Goal: Transaction & Acquisition: Purchase product/service

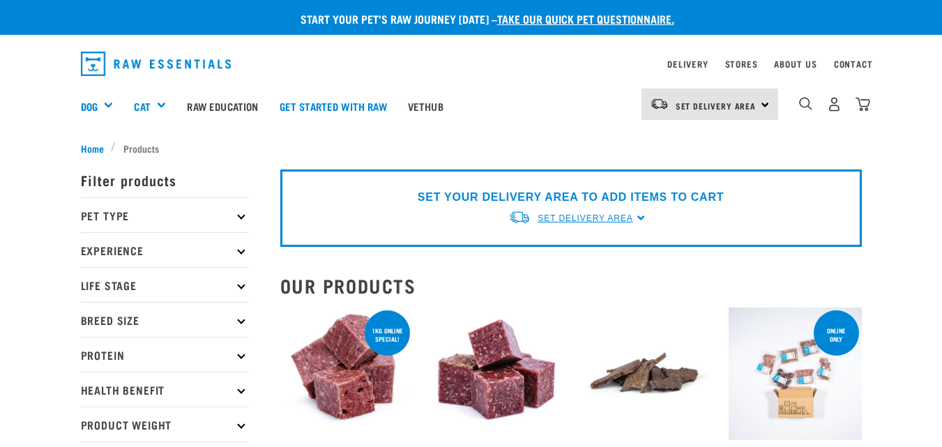
click at [628, 218] on span "Set Delivery Area" at bounding box center [584, 218] width 95 height 10
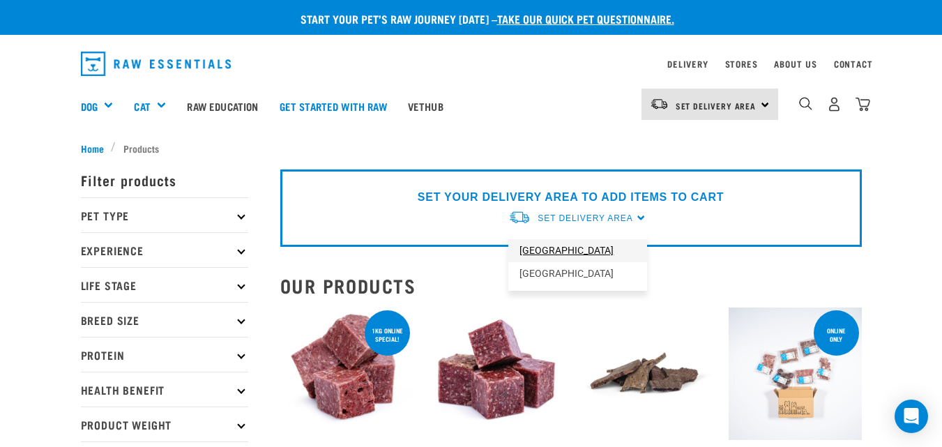
click at [565, 253] on link "[GEOGRAPHIC_DATA]" at bounding box center [577, 250] width 139 height 23
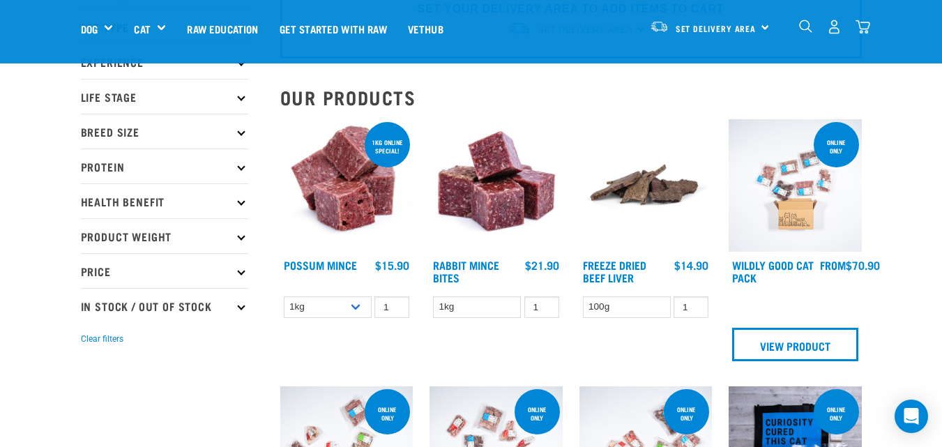
scroll to position [91, 0]
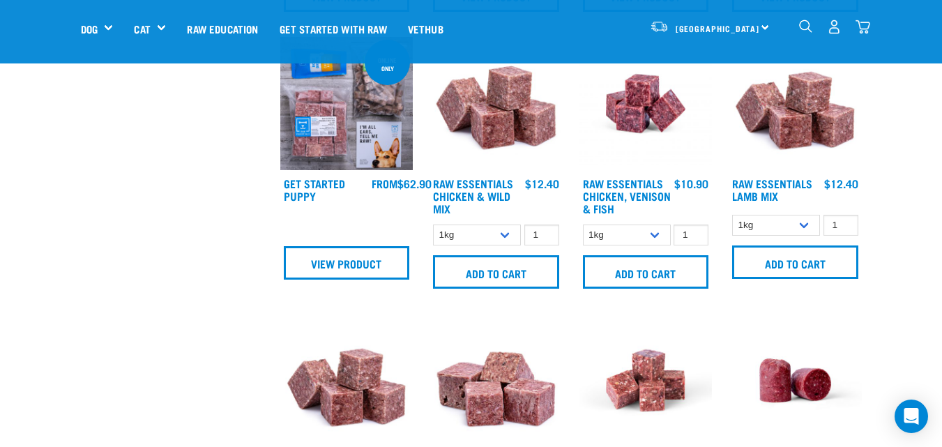
scroll to position [894, 0]
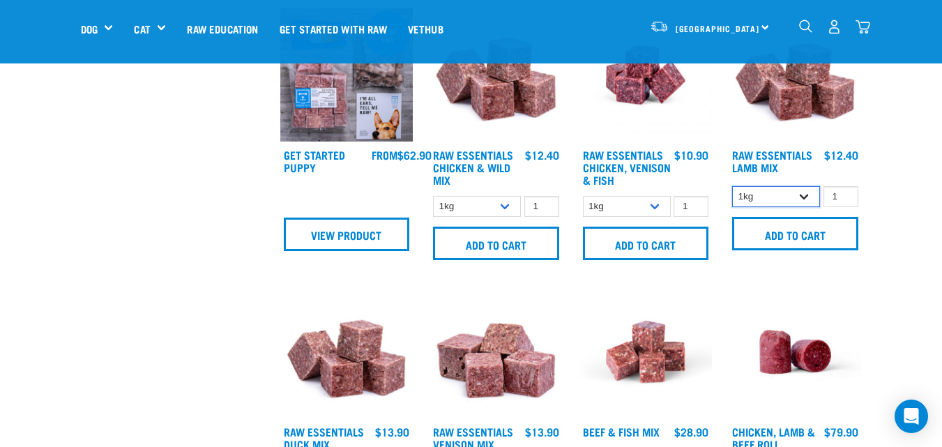
click at [805, 196] on select "1kg 3kg Bulk (10kg)" at bounding box center [776, 197] width 88 height 22
select select "24"
click at [732, 186] on select "1kg 3kg Bulk (10kg)" at bounding box center [776, 197] width 88 height 22
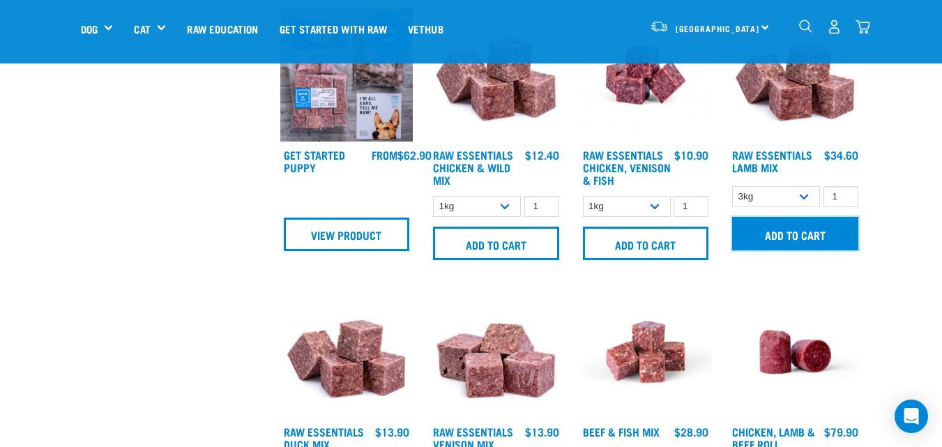
click at [792, 234] on input "Add to cart" at bounding box center [795, 233] width 126 height 33
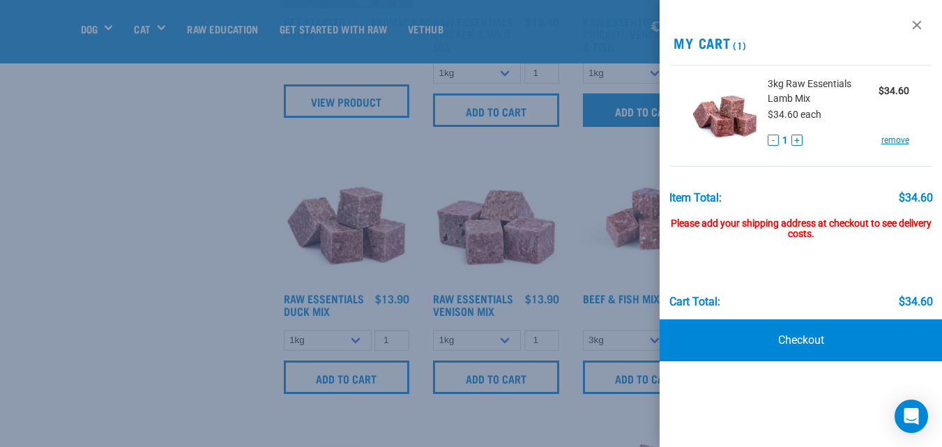
scroll to position [1063, 0]
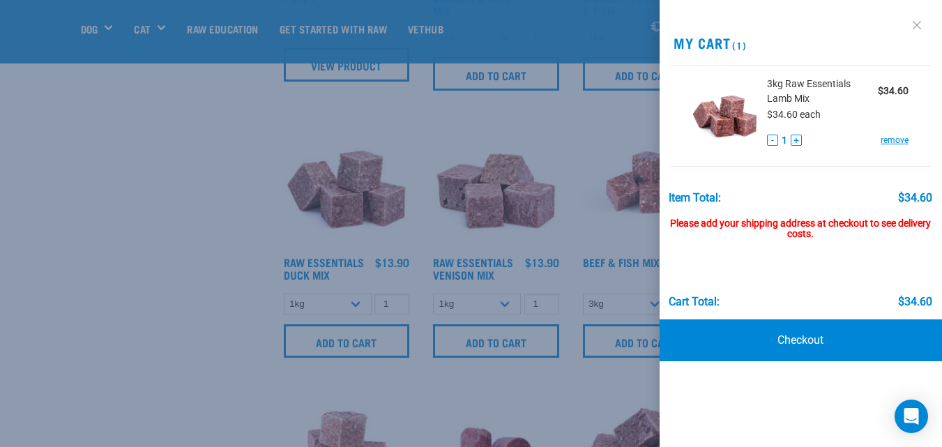
click at [919, 27] on link at bounding box center [916, 25] width 22 height 22
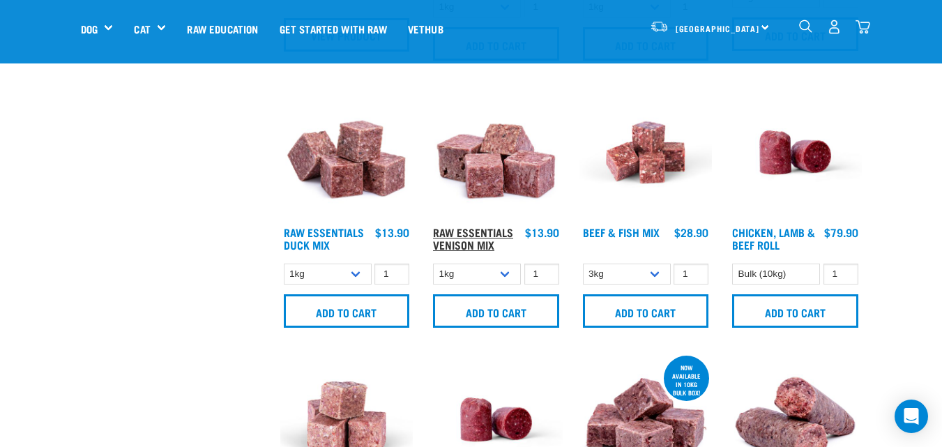
scroll to position [1095, 0]
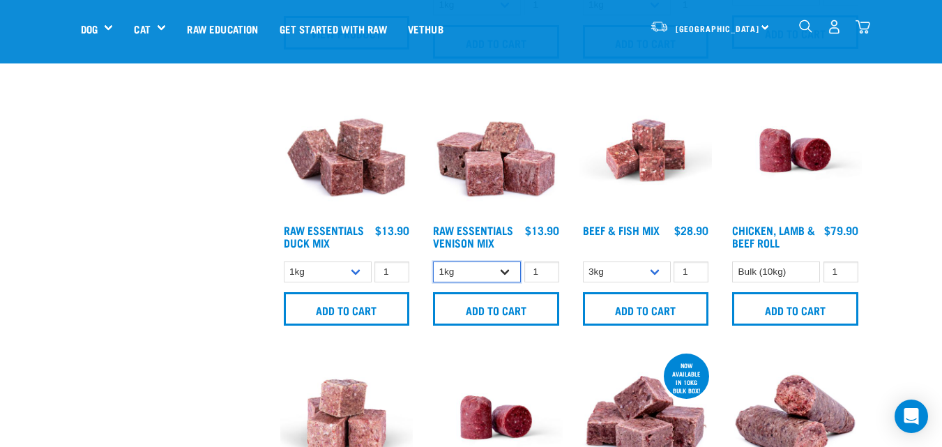
click at [505, 272] on select "1kg 3kg" at bounding box center [477, 272] width 88 height 22
select select "712"
click at [433, 261] on select "1kg 3kg" at bounding box center [477, 272] width 88 height 22
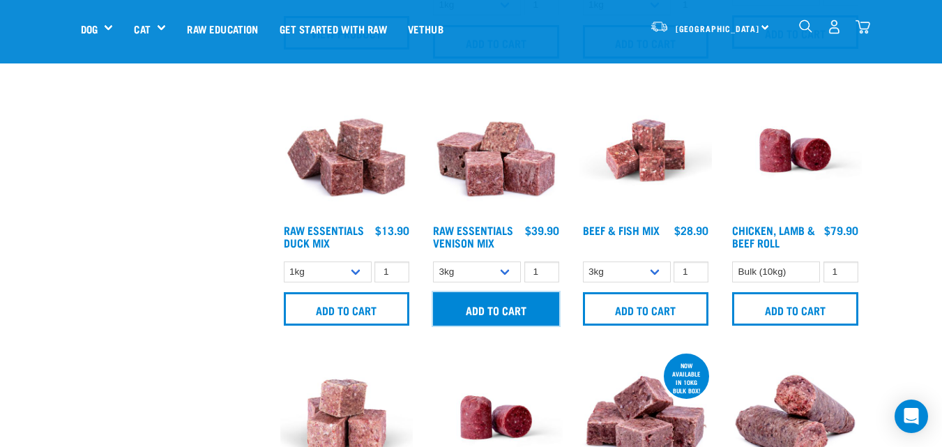
click at [500, 313] on input "Add to cart" at bounding box center [496, 308] width 126 height 33
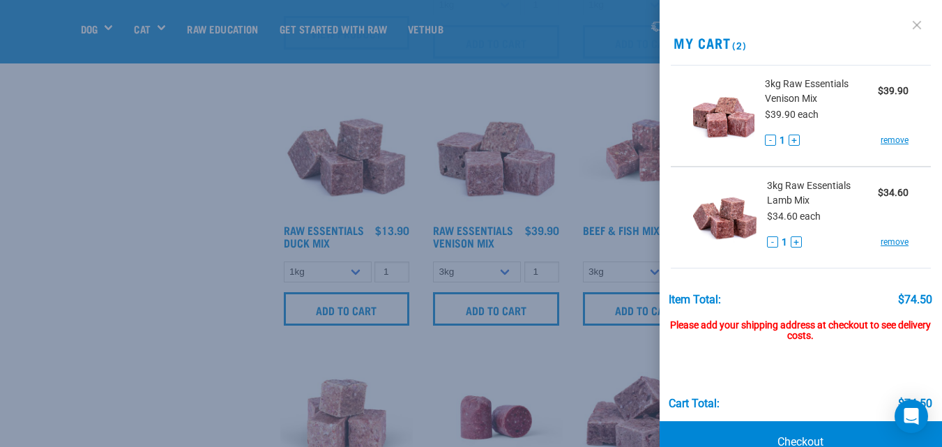
click at [910, 24] on link at bounding box center [916, 25] width 22 height 22
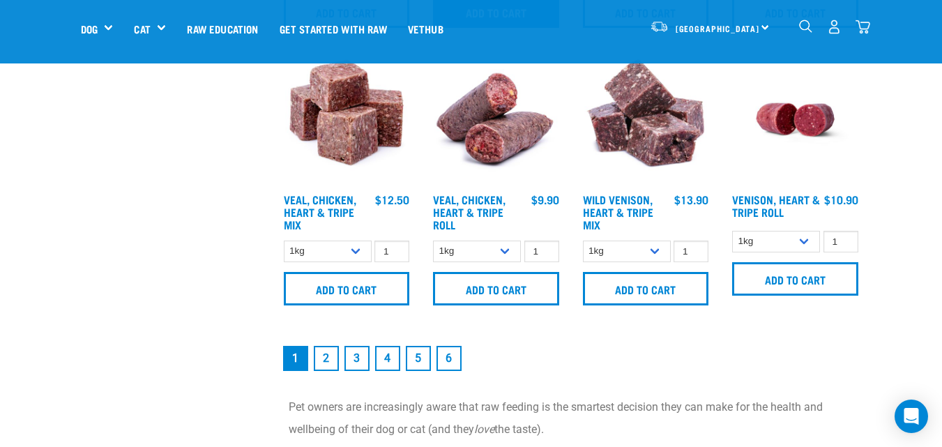
scroll to position [1929, 0]
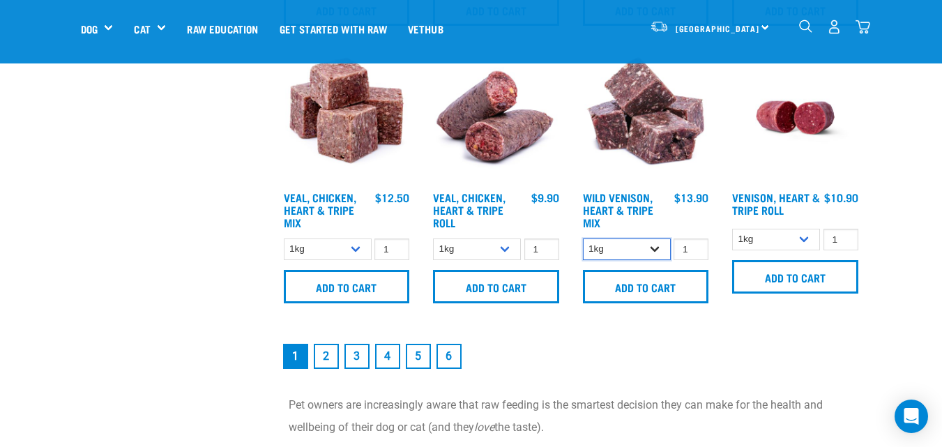
click at [654, 245] on select "1kg 3kg" at bounding box center [627, 249] width 88 height 22
select select "763"
click at [583, 238] on select "1kg 3kg" at bounding box center [627, 249] width 88 height 22
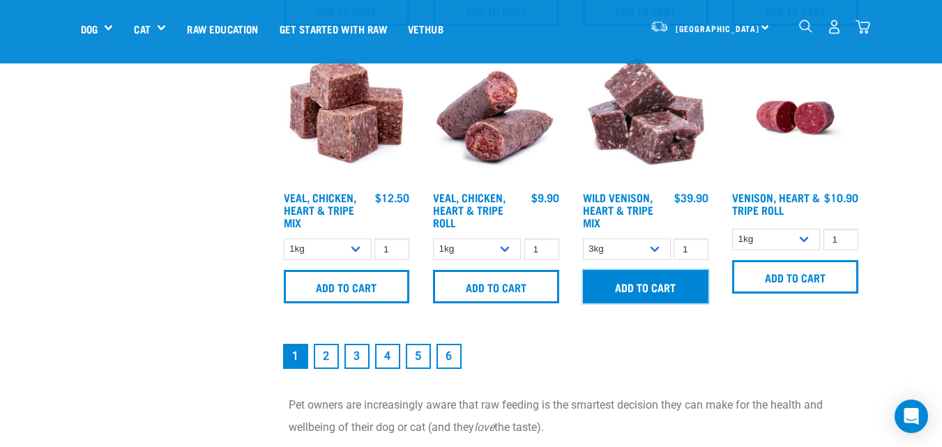
click at [654, 285] on input "Add to cart" at bounding box center [646, 286] width 126 height 33
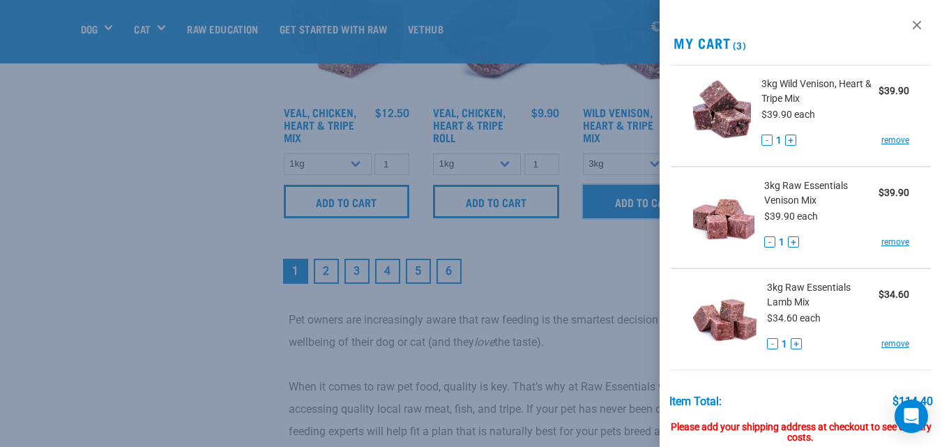
scroll to position [2015, 0]
click at [910, 20] on link at bounding box center [916, 25] width 22 height 22
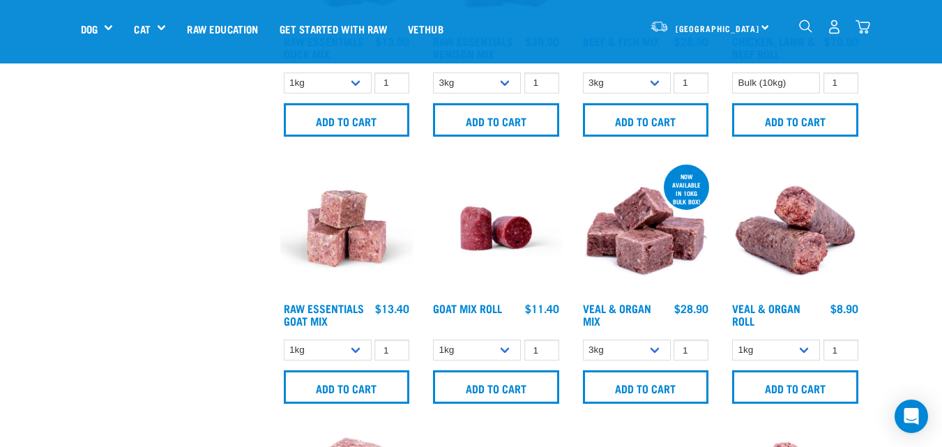
scroll to position [1282, 0]
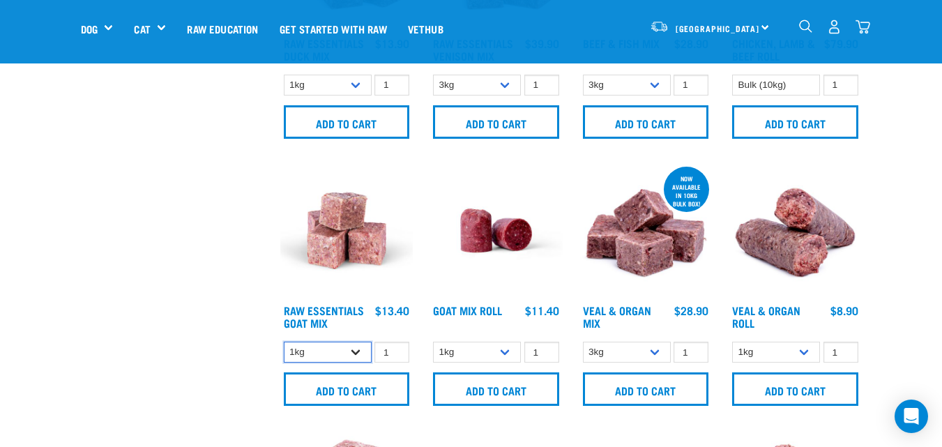
click at [357, 349] on select "1kg 3kg Bulk (10kg)" at bounding box center [328, 353] width 88 height 22
select select "337219"
click at [284, 342] on select "1kg 3kg Bulk (10kg)" at bounding box center [328, 353] width 88 height 22
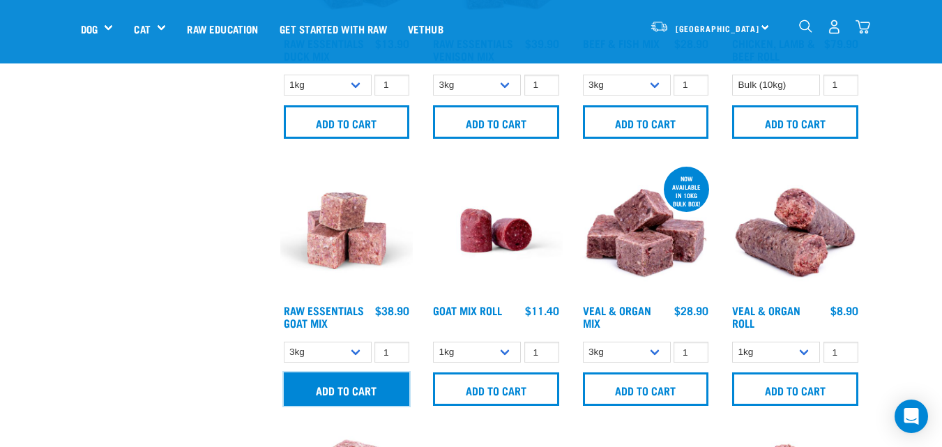
click at [354, 392] on input "Add to cart" at bounding box center [347, 388] width 126 height 33
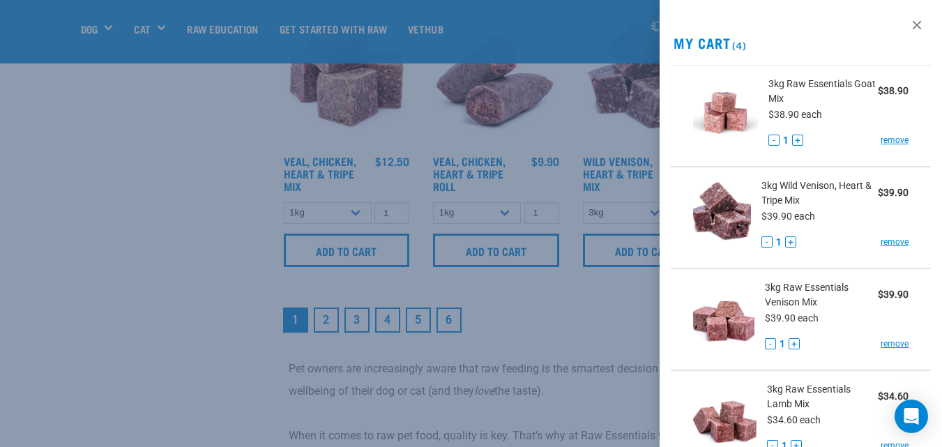
scroll to position [1976, 0]
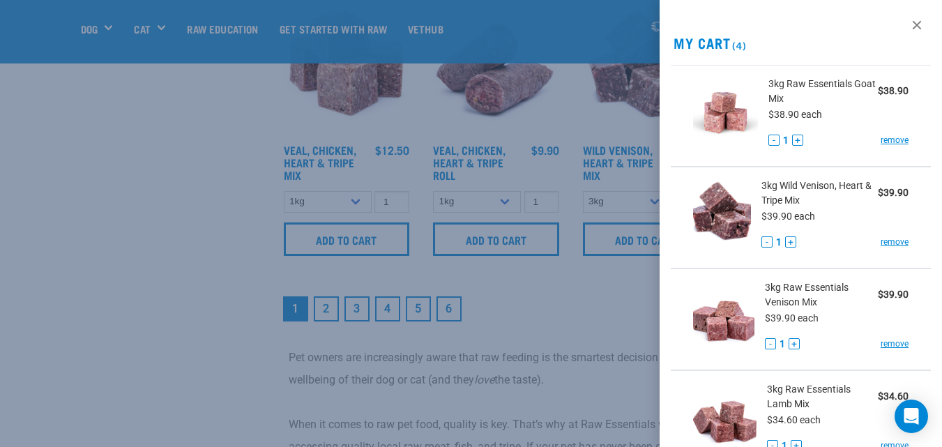
click at [94, 285] on div at bounding box center [471, 223] width 942 height 447
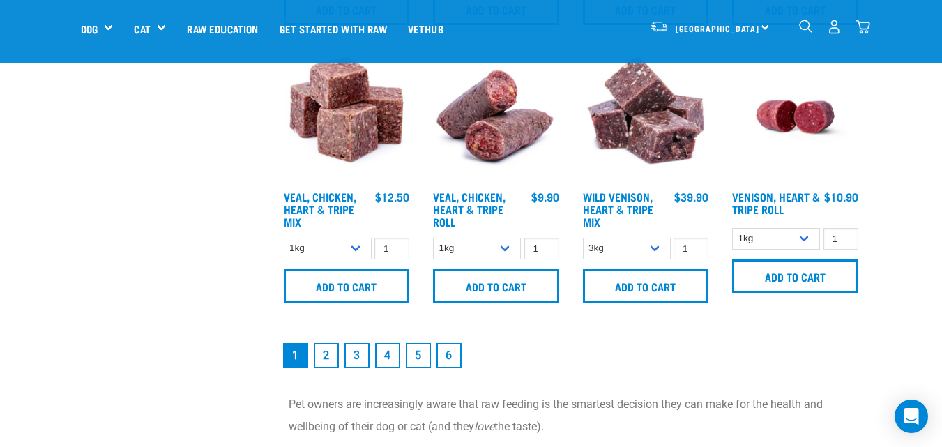
scroll to position [1930, 0]
click at [322, 356] on link "2" at bounding box center [326, 354] width 25 height 25
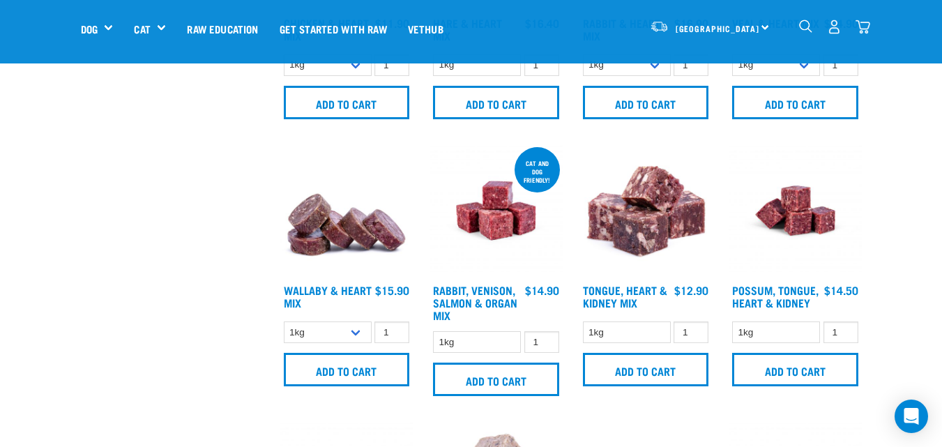
scroll to position [1036, 0]
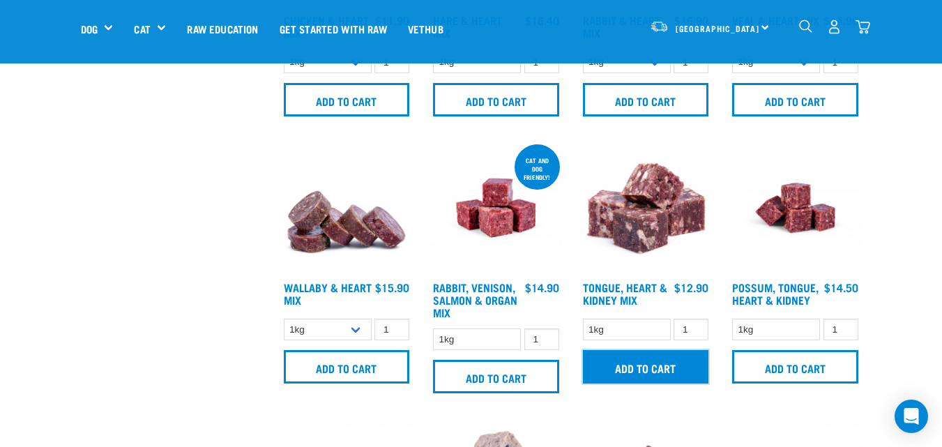
click at [655, 372] on input "Add to cart" at bounding box center [646, 366] width 126 height 33
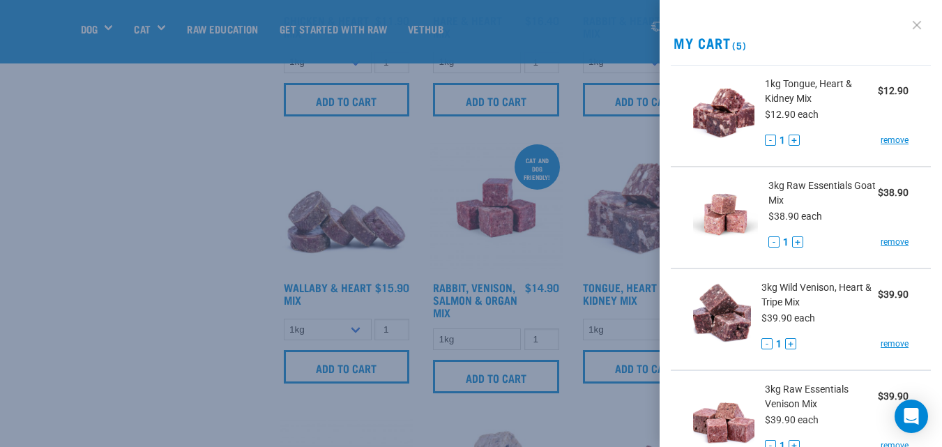
click at [908, 22] on link at bounding box center [916, 25] width 22 height 22
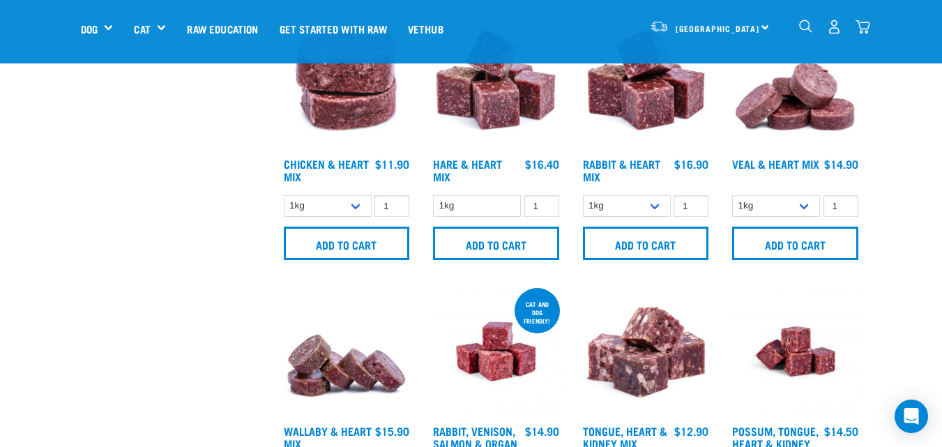
scroll to position [902, 0]
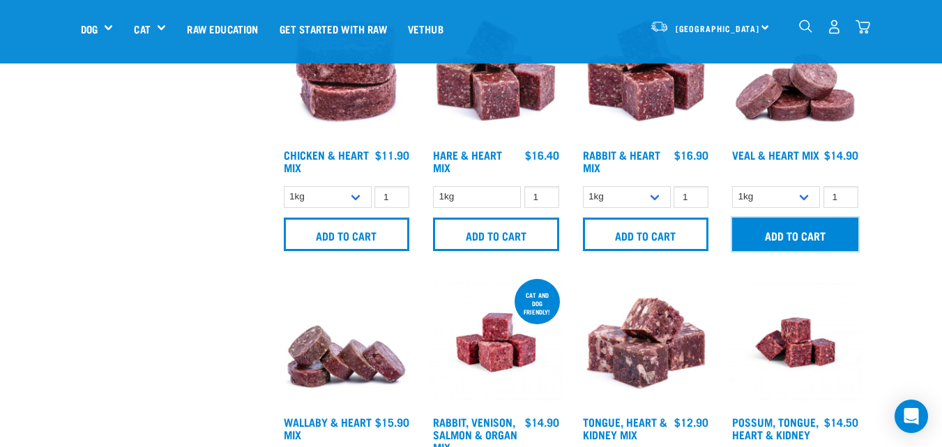
click at [784, 236] on input "Add to cart" at bounding box center [795, 233] width 126 height 33
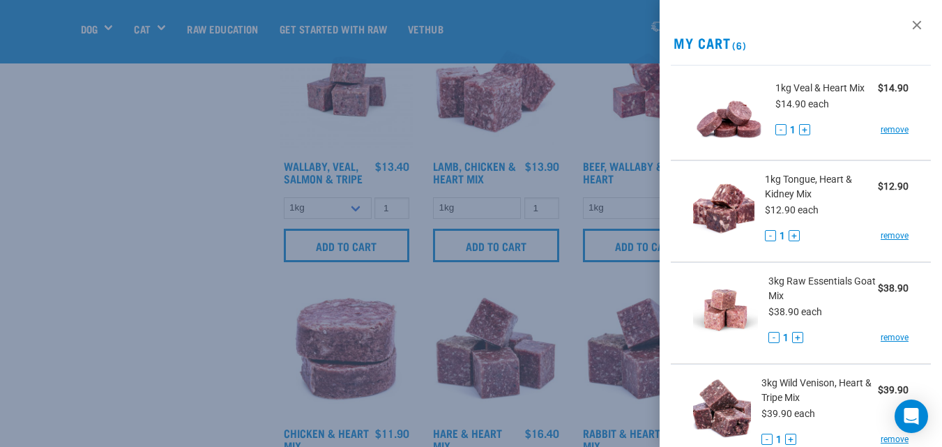
scroll to position [621, 0]
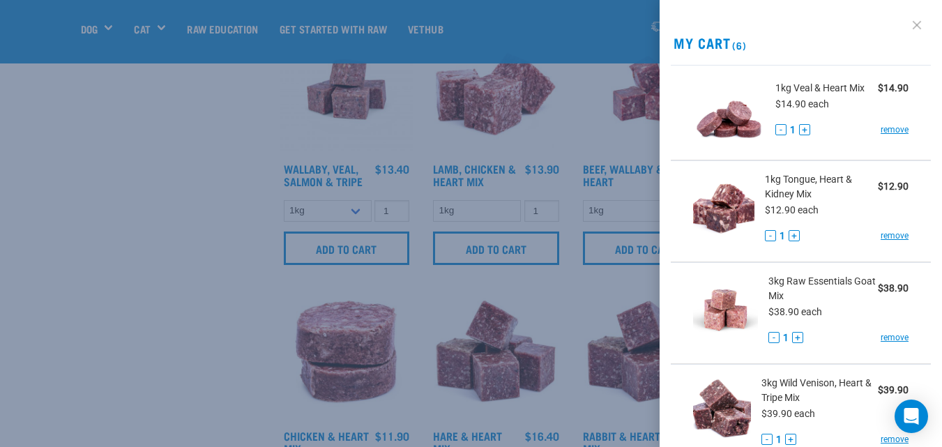
click at [905, 25] on link at bounding box center [916, 25] width 22 height 22
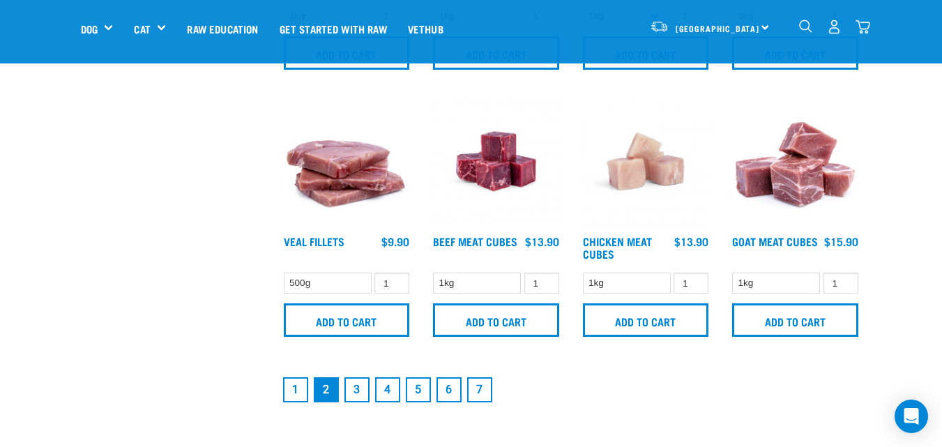
scroll to position [1924, 0]
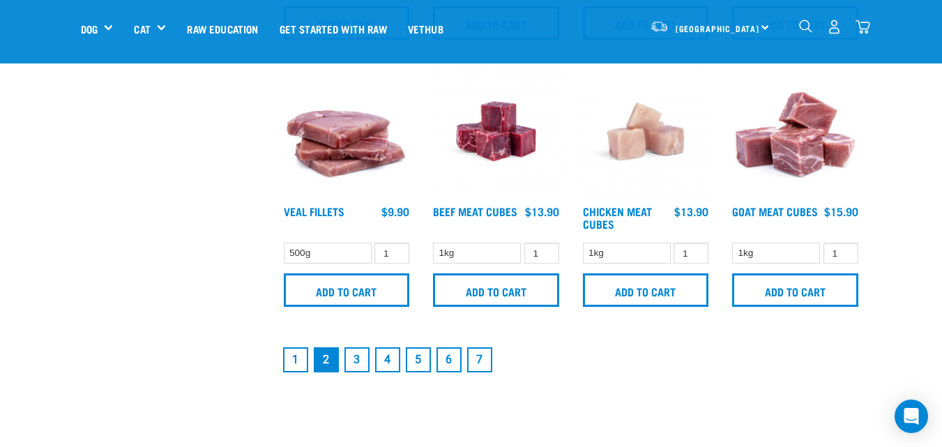
click at [360, 357] on link "3" at bounding box center [356, 359] width 25 height 25
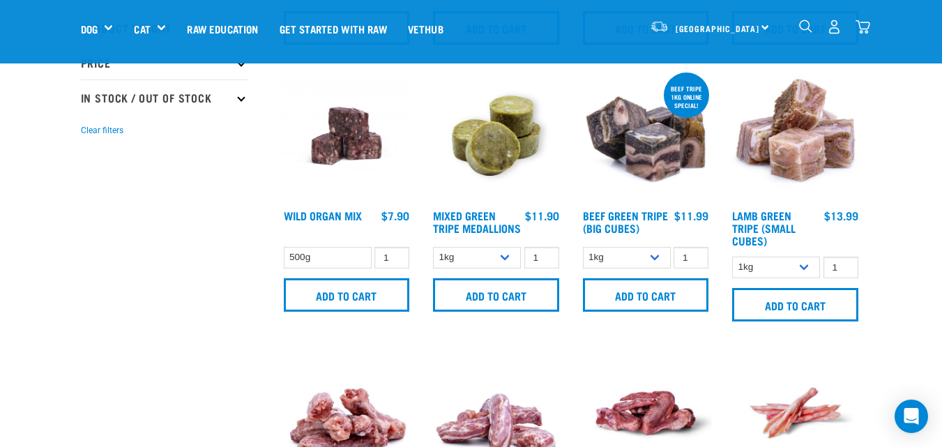
scroll to position [298, 0]
click at [394, 258] on input "0" at bounding box center [391, 257] width 35 height 22
click at [395, 252] on input "1" at bounding box center [391, 257] width 35 height 22
type input "2"
click at [395, 251] on input "2" at bounding box center [391, 257] width 35 height 22
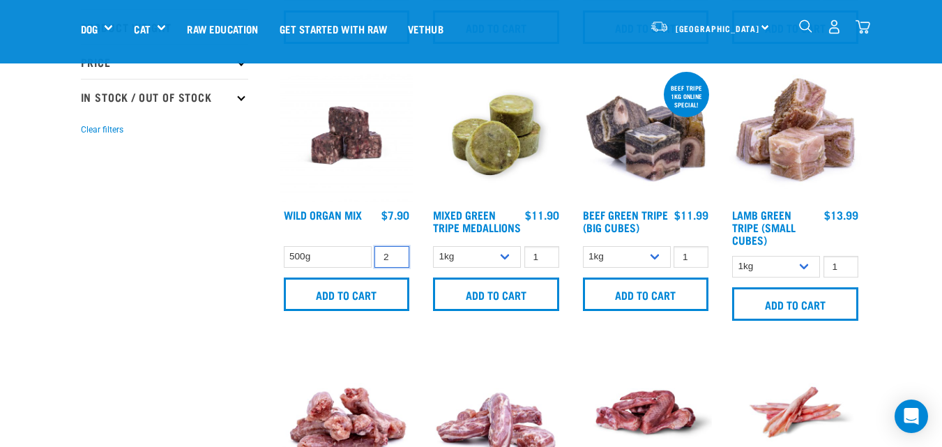
click at [395, 250] on input "2" at bounding box center [391, 257] width 35 height 22
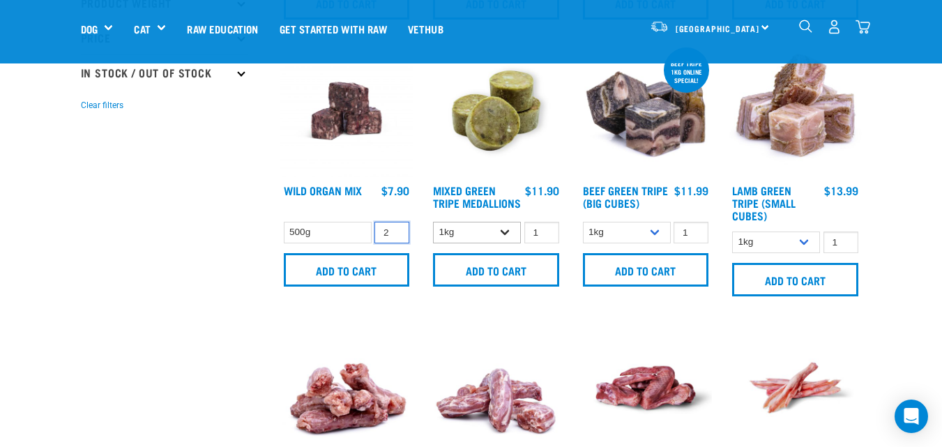
scroll to position [328, 0]
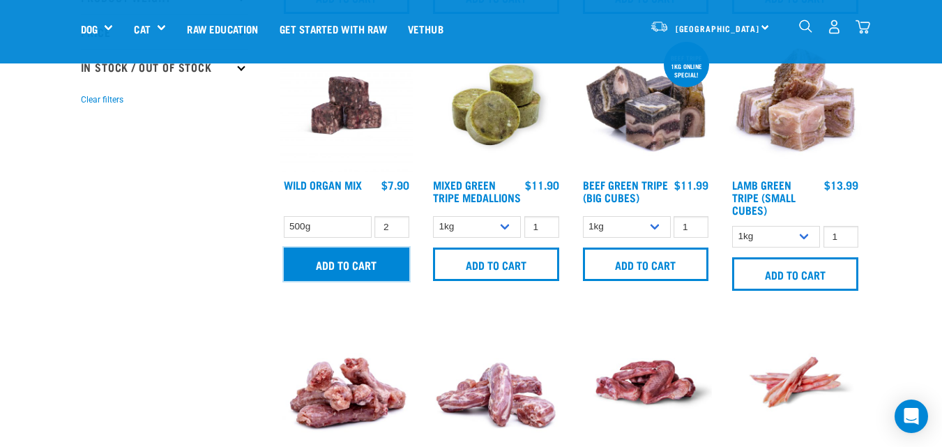
click at [385, 259] on input "Add to cart" at bounding box center [347, 263] width 126 height 33
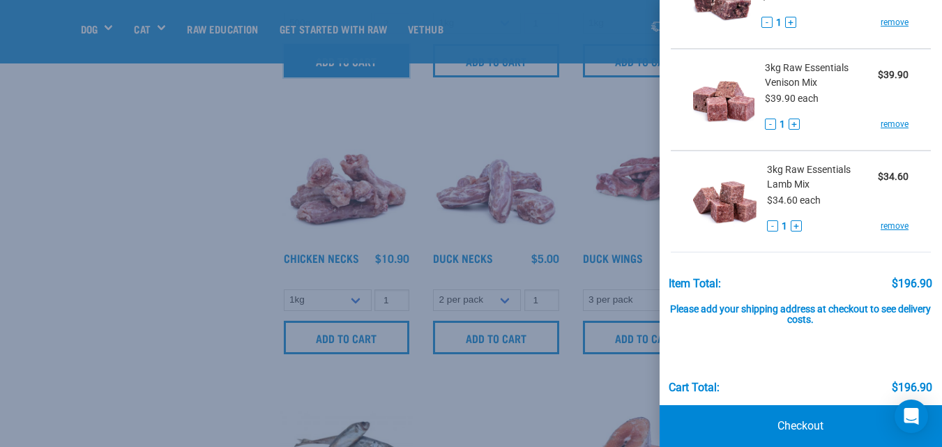
scroll to position [529, 0]
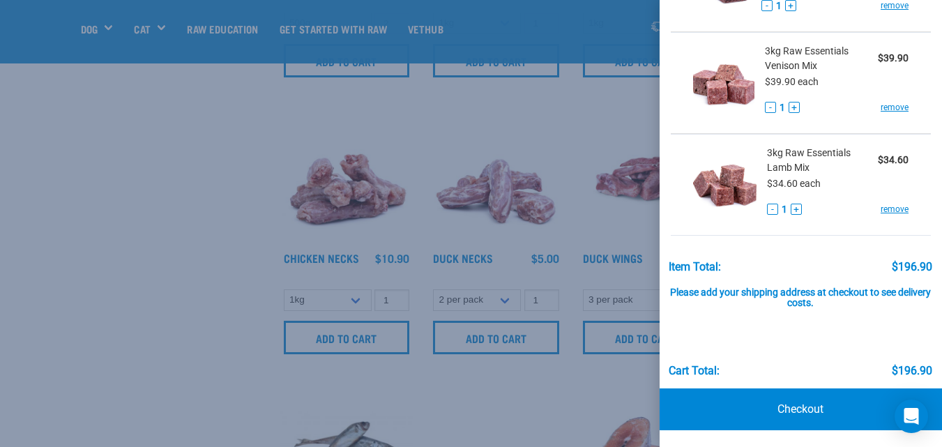
click at [116, 256] on div at bounding box center [471, 223] width 942 height 447
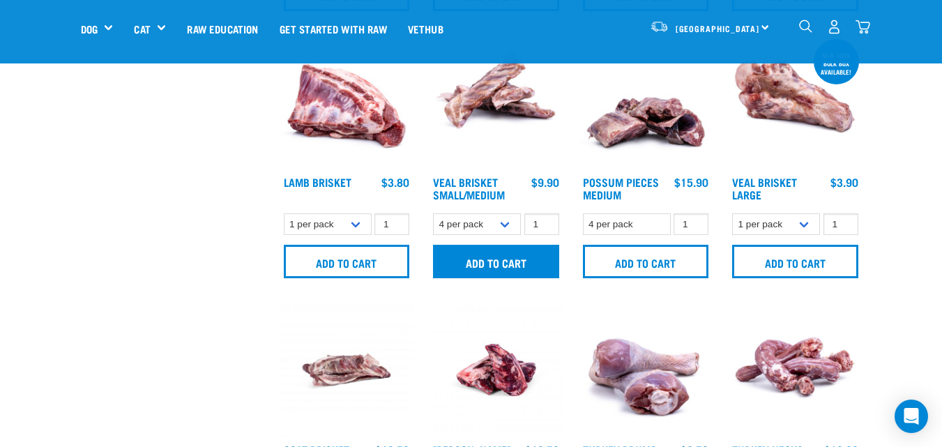
scroll to position [1105, 0]
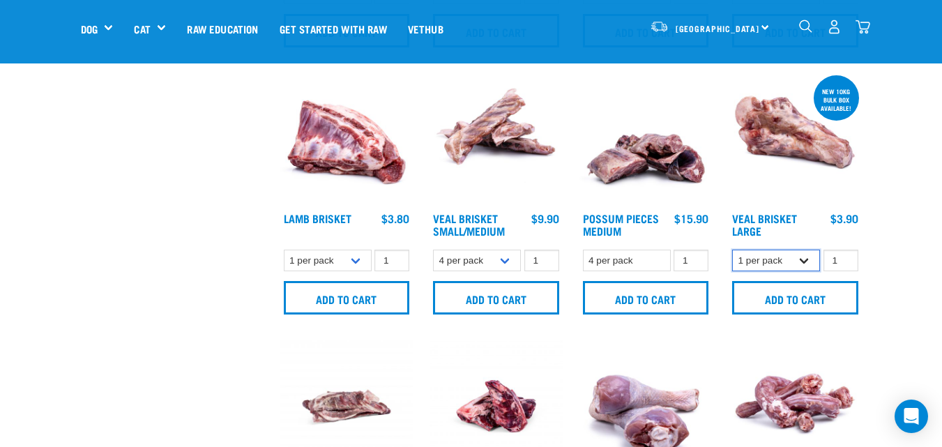
click at [805, 258] on select "1 per pack Bulk (10kg)" at bounding box center [776, 261] width 88 height 22
click at [919, 257] on div "Start your pet’s raw journey today – take our quick pet questionnaire. Delivery…" at bounding box center [471, 49] width 942 height 2309
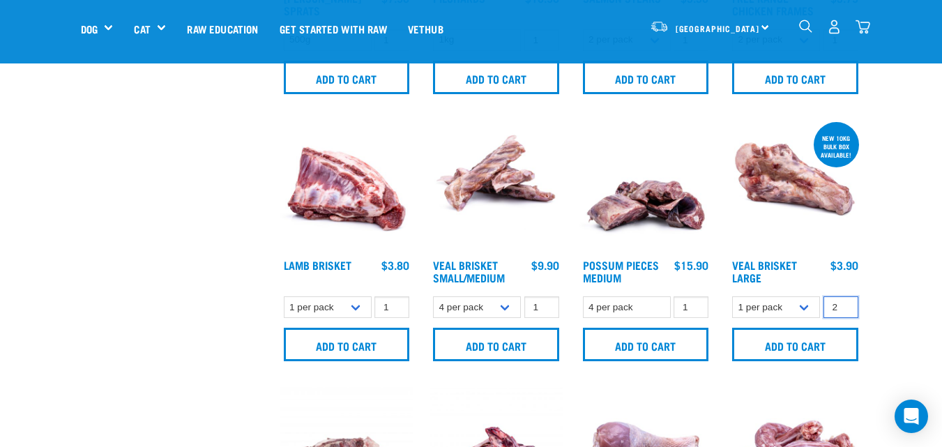
scroll to position [1058, 0]
type input "2"
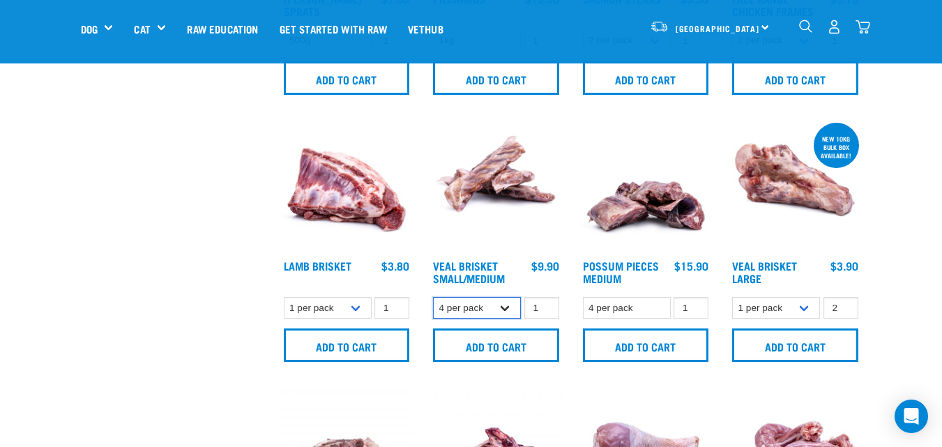
click at [506, 306] on select "4 per pack 8 per pack" at bounding box center [477, 308] width 88 height 22
select select "447645"
click at [433, 297] on select "4 per pack 8 per pack" at bounding box center [477, 308] width 88 height 22
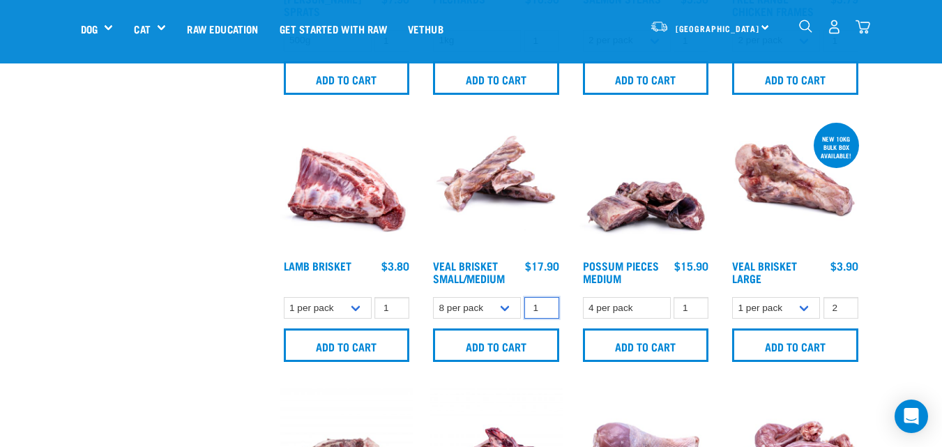
click at [537, 306] on input "1" at bounding box center [541, 308] width 35 height 22
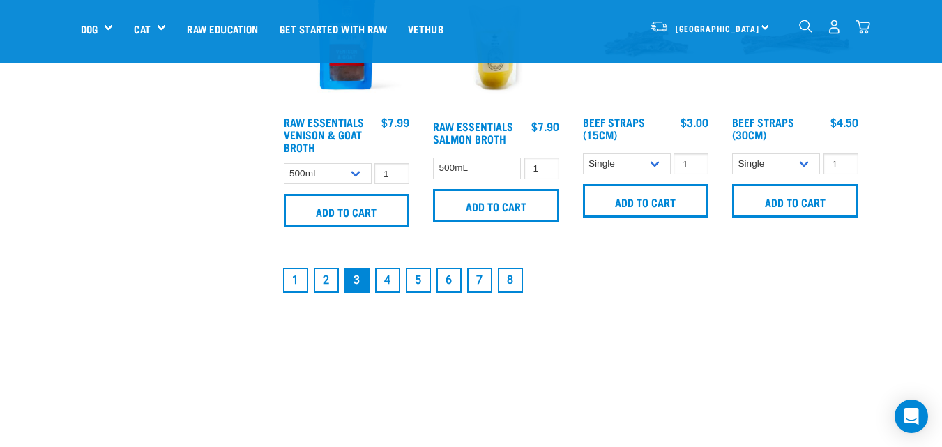
scroll to position [2023, 0]
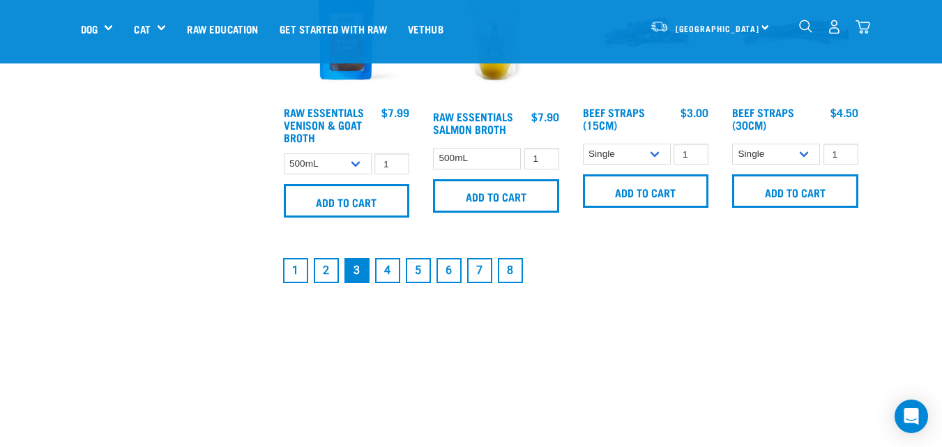
type input "3"
click at [391, 266] on link "4" at bounding box center [387, 270] width 25 height 25
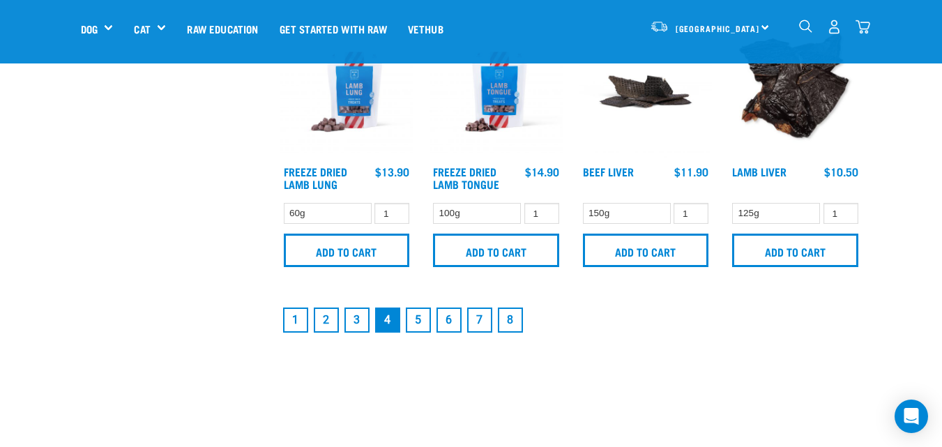
scroll to position [1998, 0]
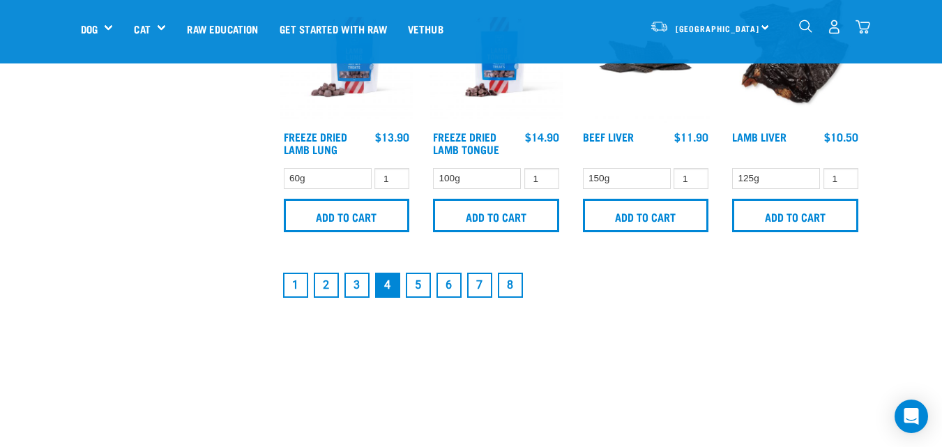
click at [420, 281] on link "5" at bounding box center [418, 285] width 25 height 25
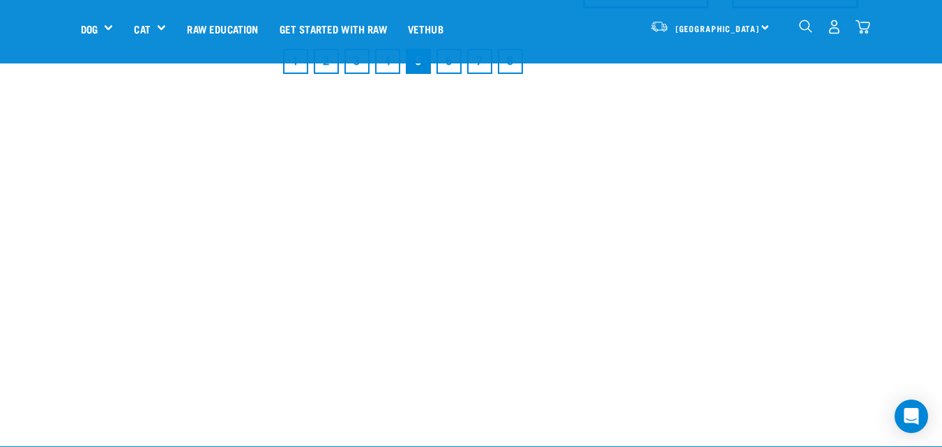
scroll to position [2345, 0]
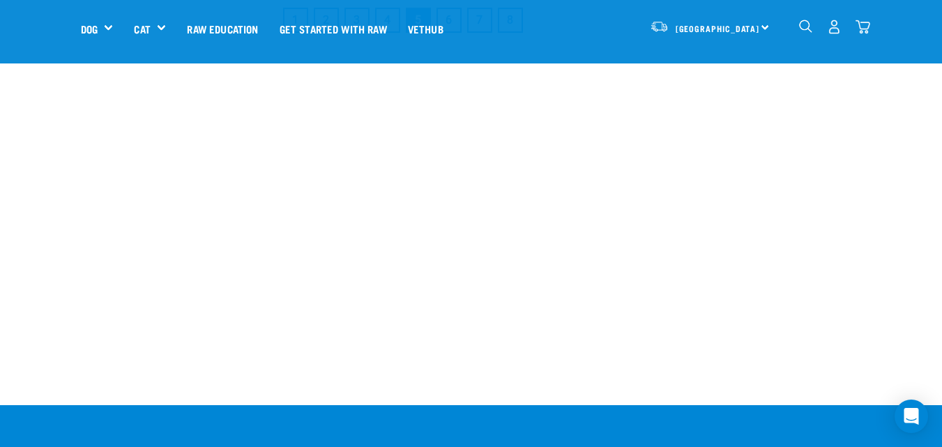
click at [864, 25] on img "dropdown navigation" at bounding box center [862, 27] width 15 height 15
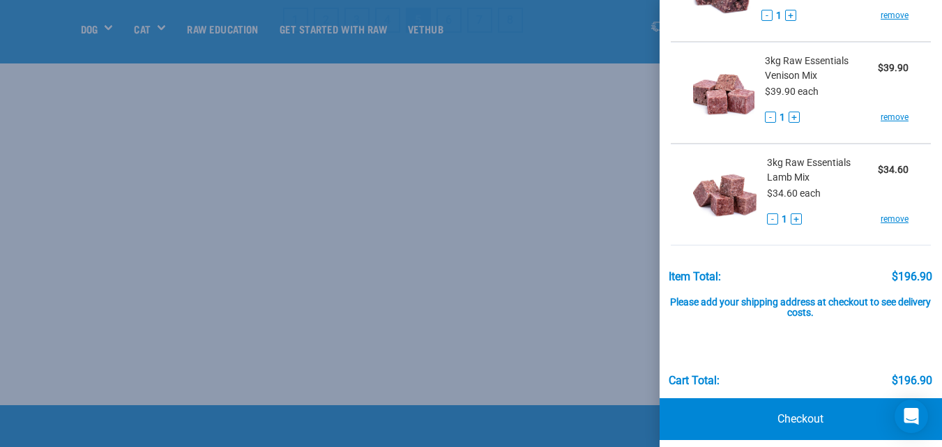
scroll to position [529, 0]
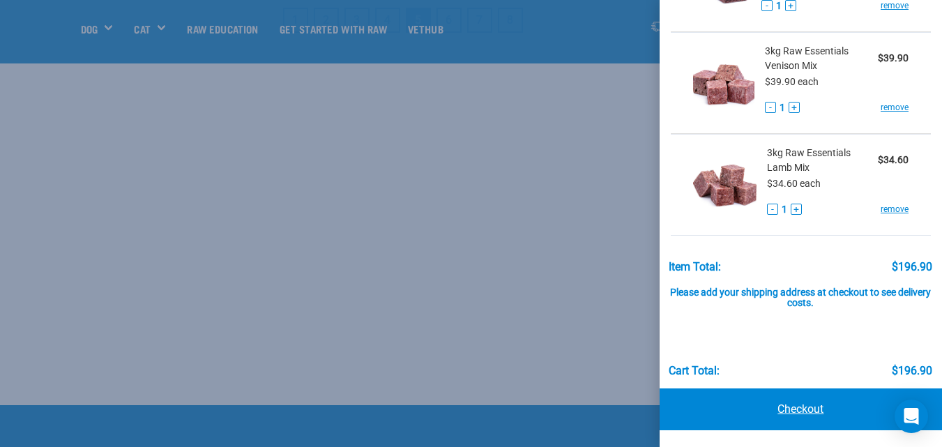
click at [796, 403] on link "Checkout" at bounding box center [800, 409] width 282 height 42
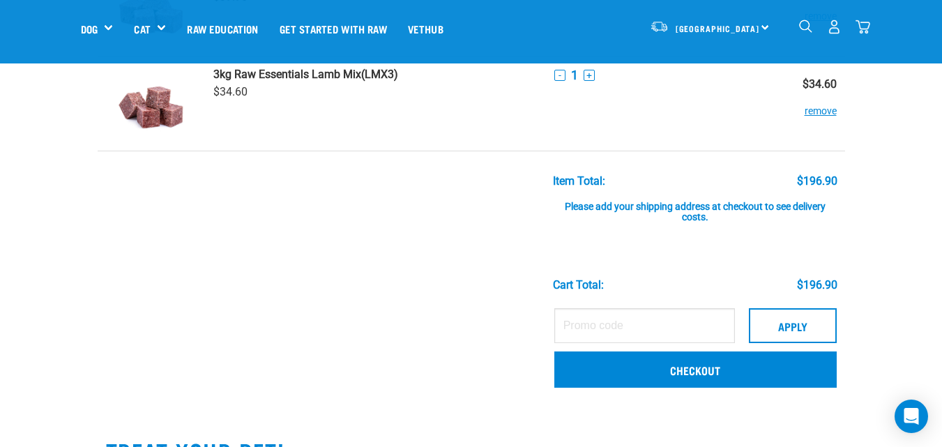
scroll to position [628, 0]
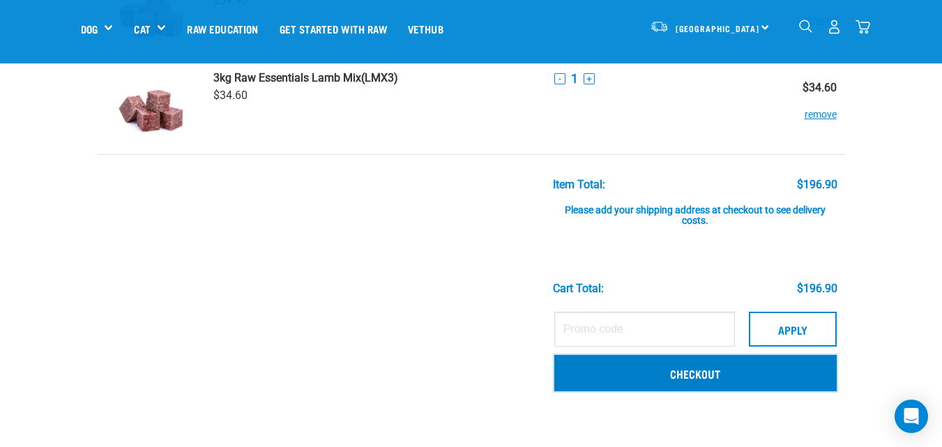
click at [692, 370] on link "Checkout" at bounding box center [695, 373] width 282 height 36
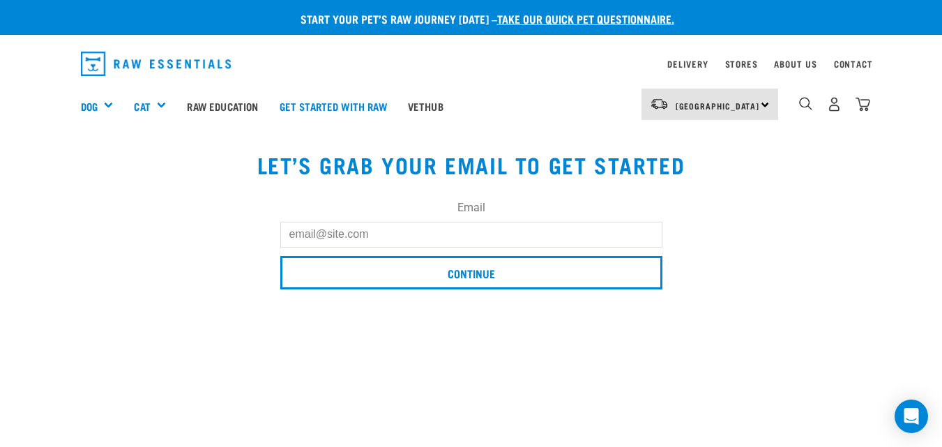
click at [294, 231] on input "Email" at bounding box center [471, 234] width 382 height 25
type input "[EMAIL_ADDRESS][DOMAIN_NAME]"
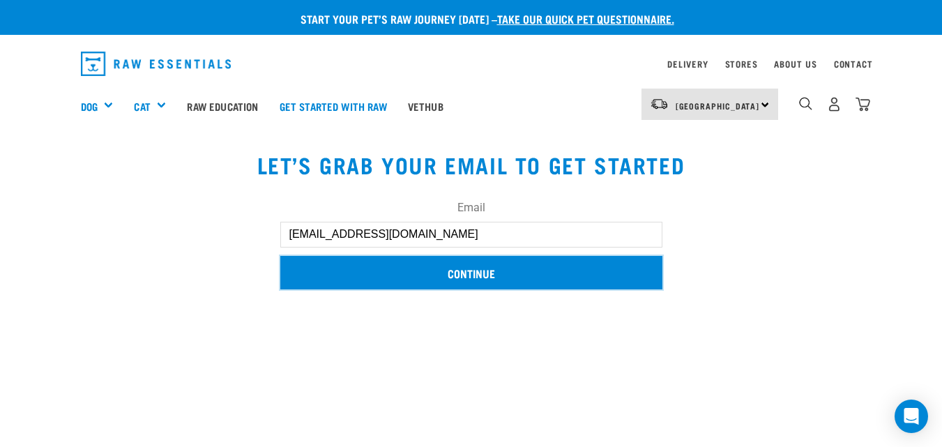
click at [461, 277] on input "Continue" at bounding box center [471, 272] width 382 height 33
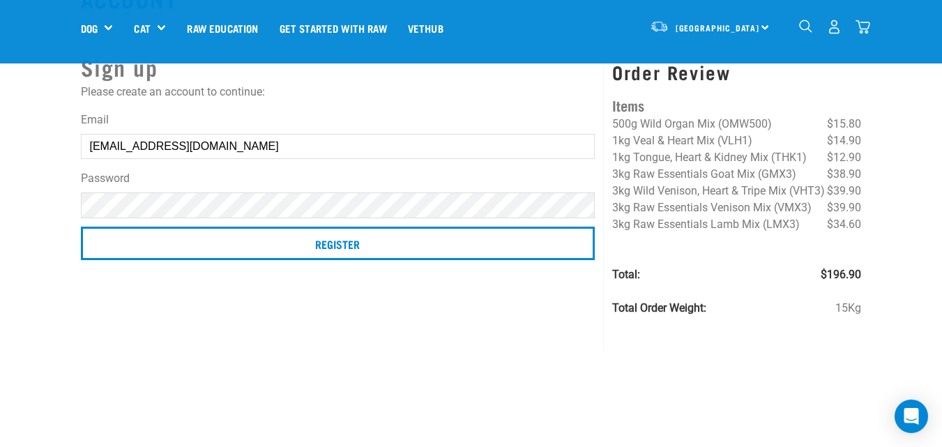
scroll to position [70, 0]
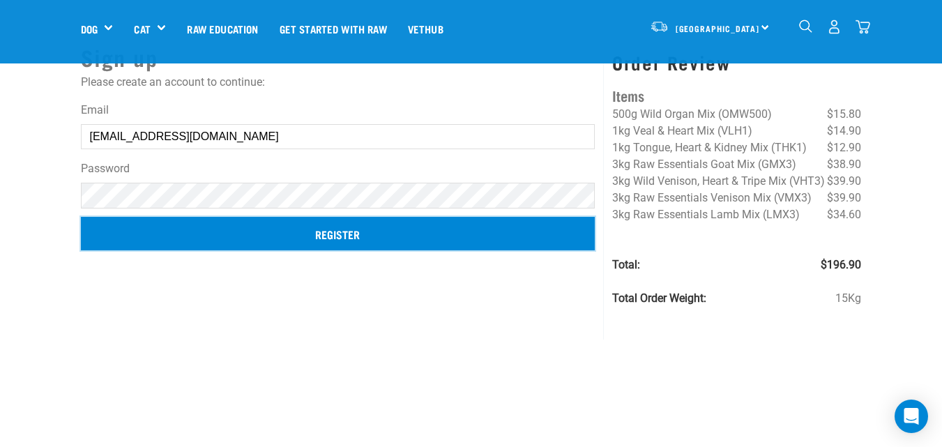
click at [342, 231] on input "Register" at bounding box center [338, 233] width 514 height 33
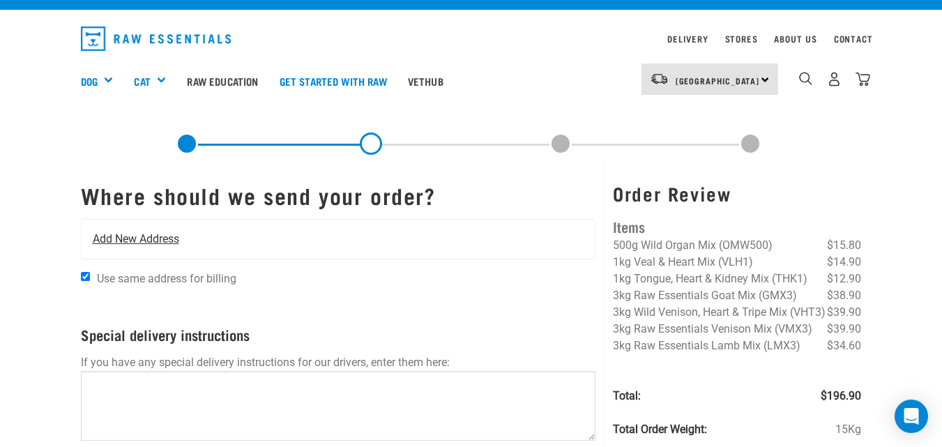
scroll to position [24, 0]
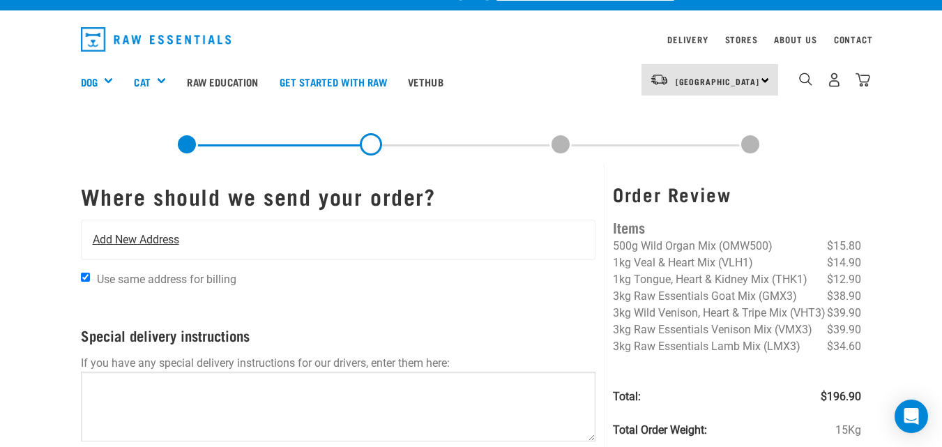
click at [105, 234] on span "Add New Address" at bounding box center [136, 239] width 86 height 17
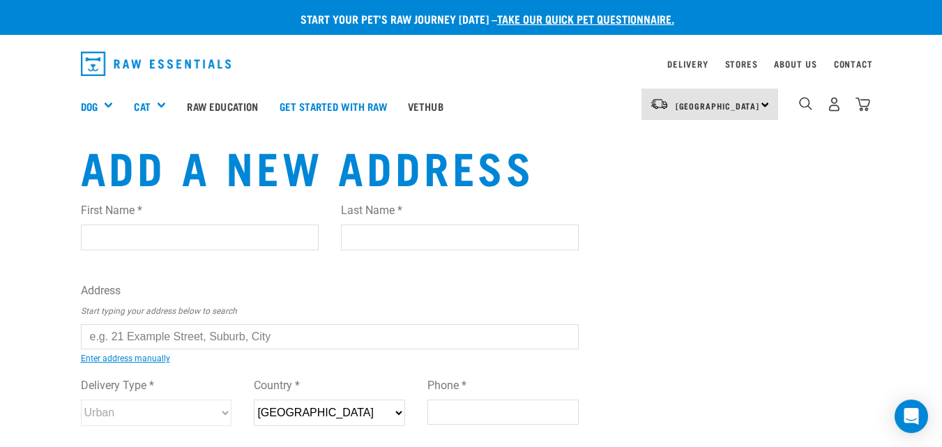
click at [93, 232] on input "First Name *" at bounding box center [200, 236] width 238 height 25
type input "[PERSON_NAME]"
click at [349, 238] on input "Last Name *" at bounding box center [460, 236] width 238 height 25
type input "[PERSON_NAME]"
click at [93, 339] on input "text" at bounding box center [330, 336] width 498 height 25
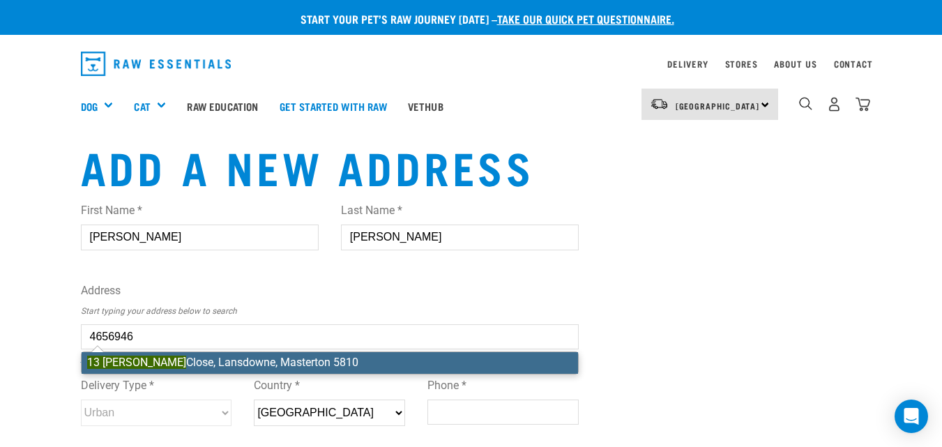
click at [227, 360] on div "First Name * [PERSON_NAME] Last Name * [PERSON_NAME] Address Start typing your …" at bounding box center [330, 327] width 498 height 273
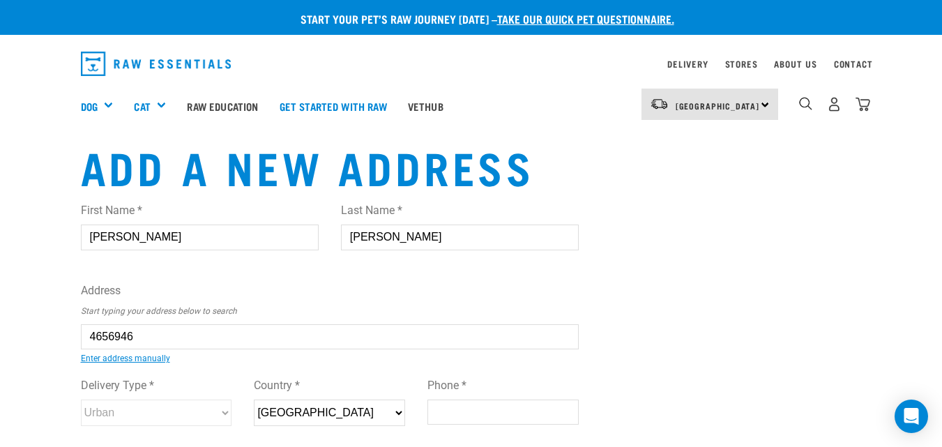
type input "[STREET_ADDRESS][PERSON_NAME]"
type input "Lansdowne"
type input "[GEOGRAPHIC_DATA]"
select select "WGN"
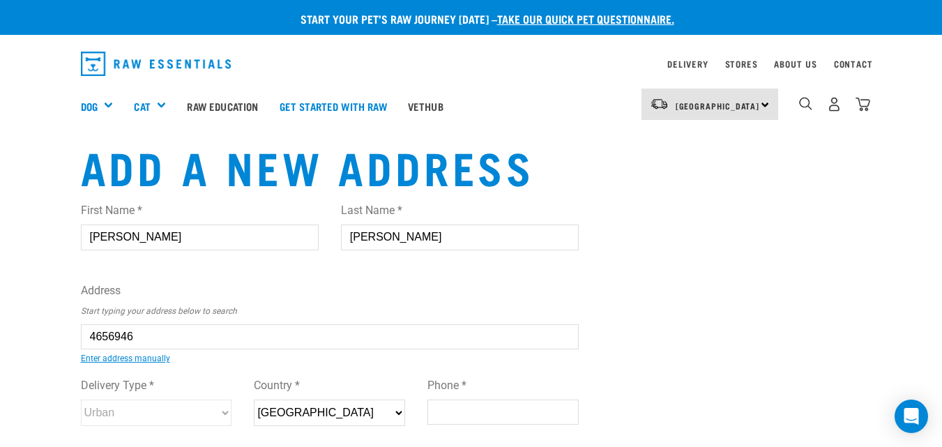
type input "5810"
select select "Urban"
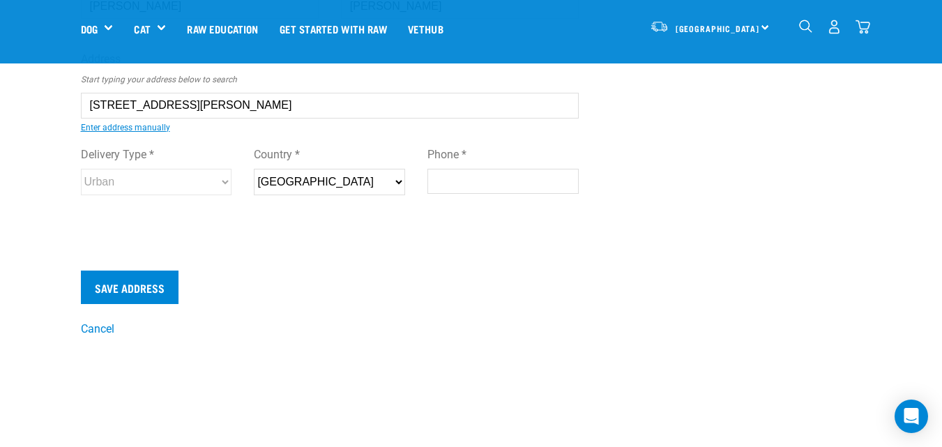
scroll to position [162, 0]
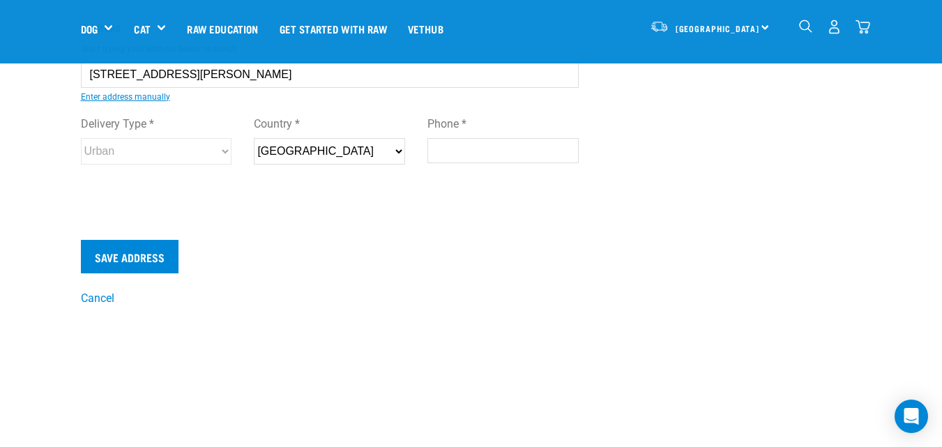
type input "[STREET_ADDRESS][PERSON_NAME]"
click at [443, 155] on input "Phone *" at bounding box center [502, 150] width 151 height 25
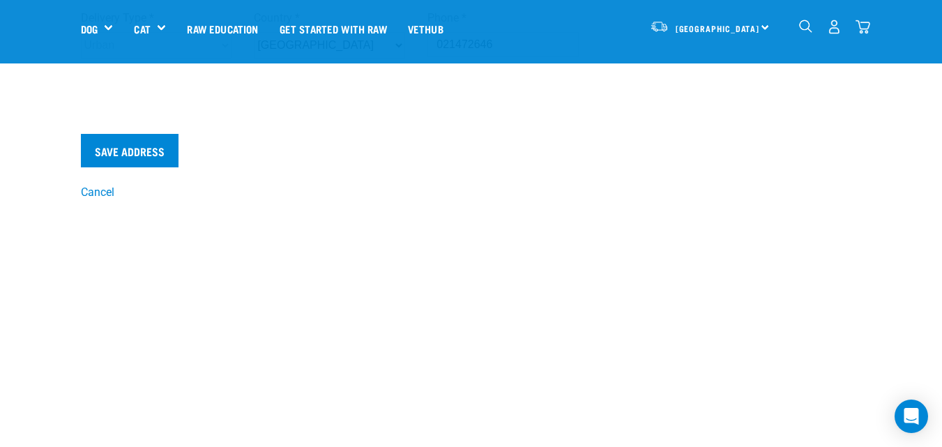
scroll to position [299, 0]
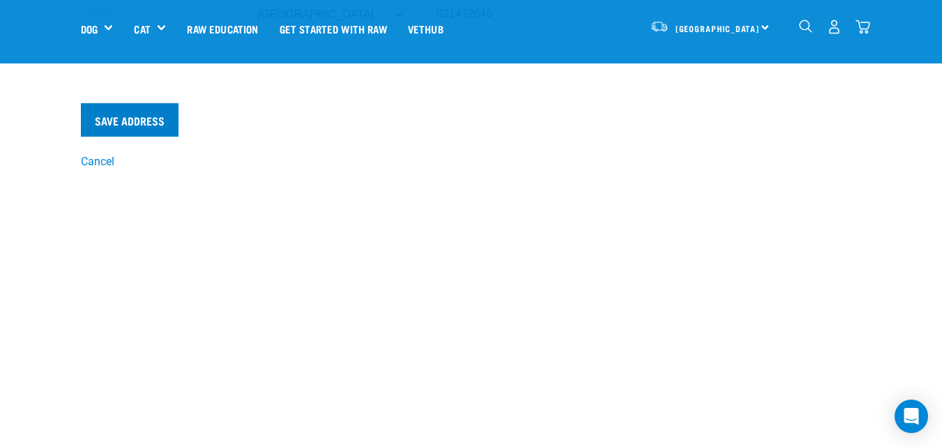
type input "021472646"
click at [151, 117] on input "Save Address" at bounding box center [130, 119] width 98 height 33
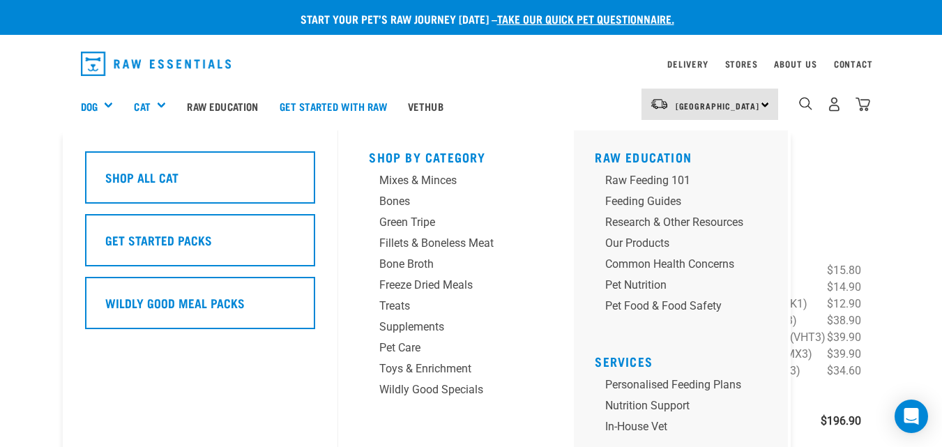
click at [261, 376] on div "Shop All Cat Get Started Packs Wildly Good Meal Packs Wildly Good Specials" at bounding box center [207, 332] width 261 height 404
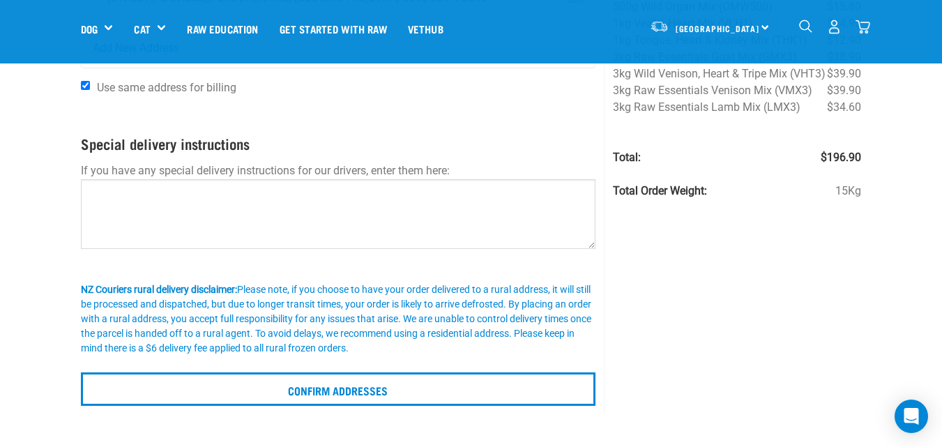
scroll to position [167, 0]
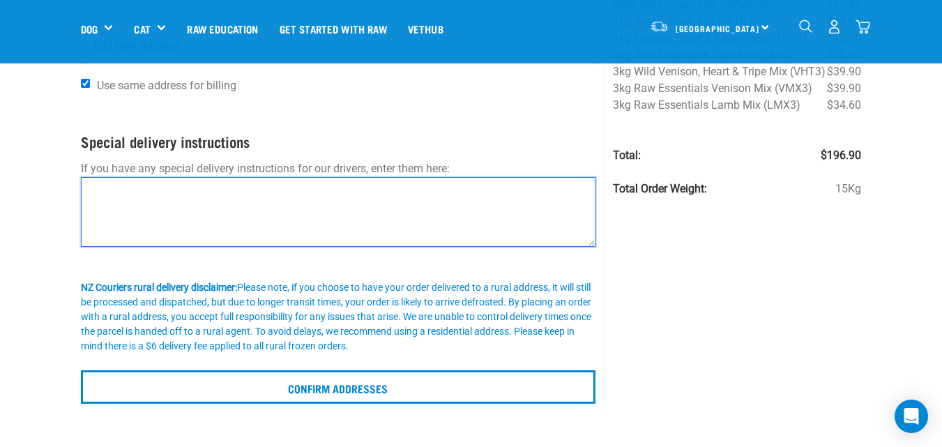
click at [87, 191] on textarea at bounding box center [338, 212] width 515 height 70
type textarea "g"
click at [316, 185] on textarea "If you google maps address its best to google cashmerebnb" at bounding box center [338, 212] width 515 height 70
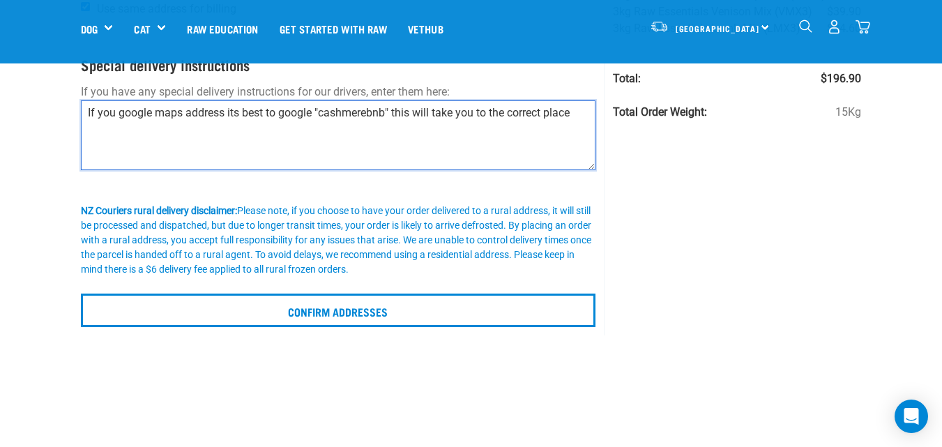
scroll to position [242, 0]
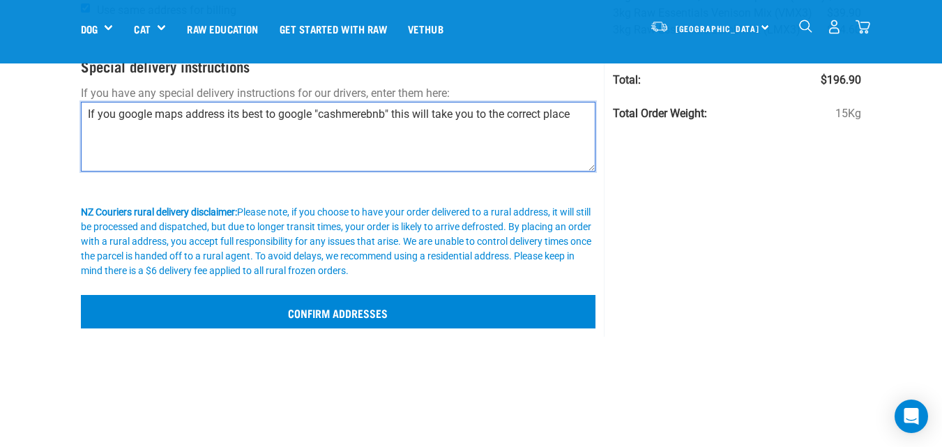
type textarea "If you google maps address its best to google "cashmerebnb" this will take you …"
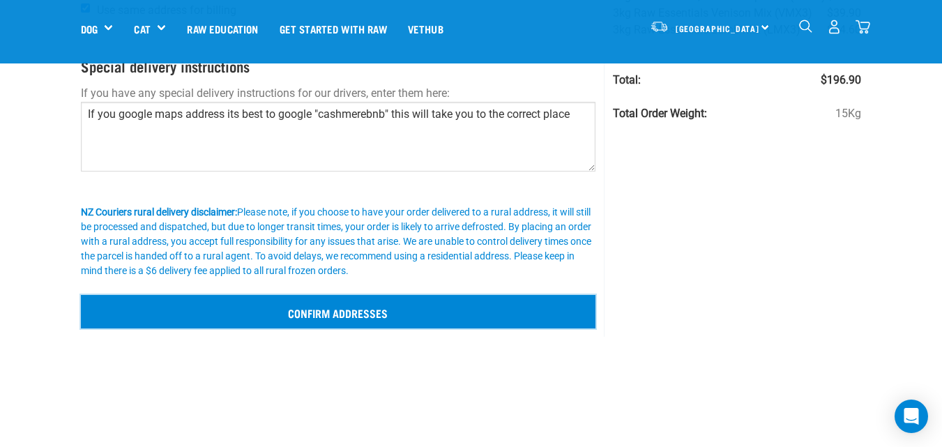
click at [401, 312] on input "Confirm addresses" at bounding box center [338, 311] width 515 height 33
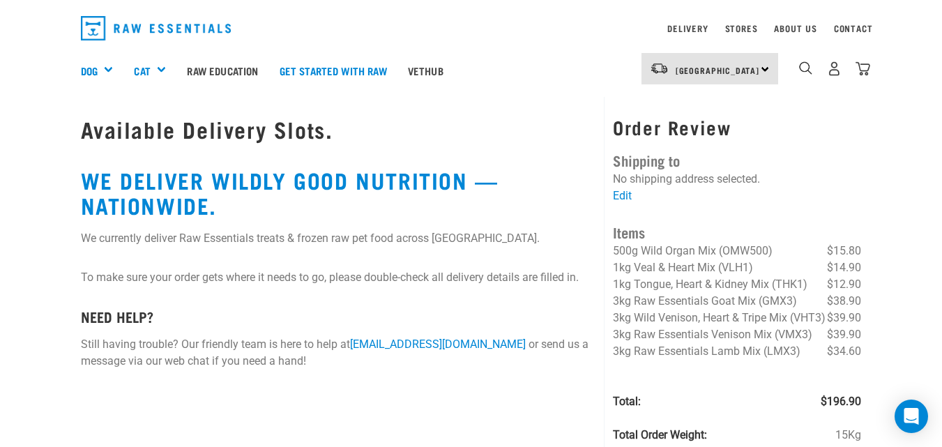
scroll to position [39, 0]
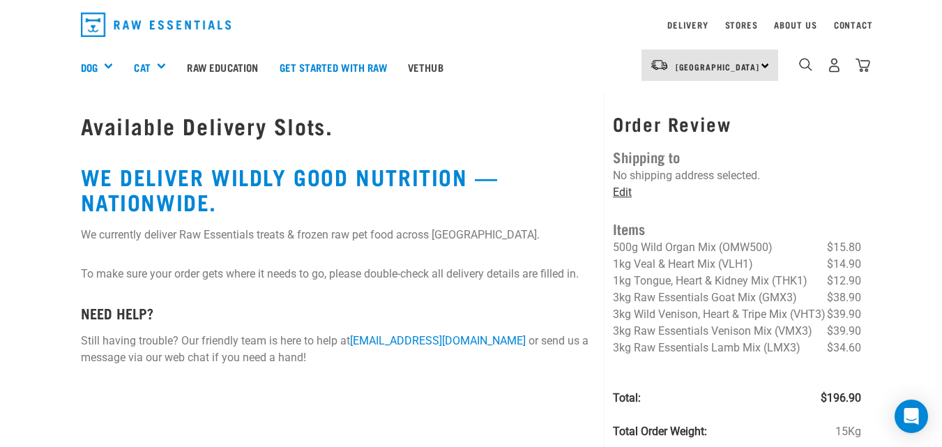
click at [620, 192] on link "Edit" at bounding box center [622, 191] width 19 height 13
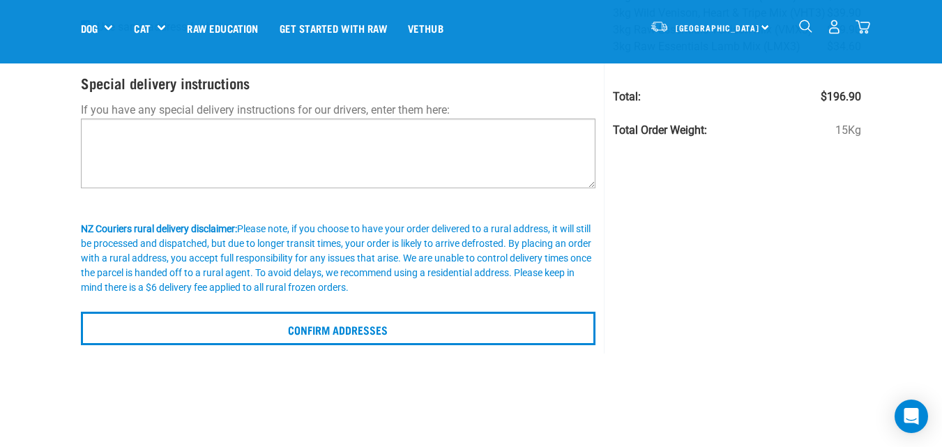
scroll to position [242, 0]
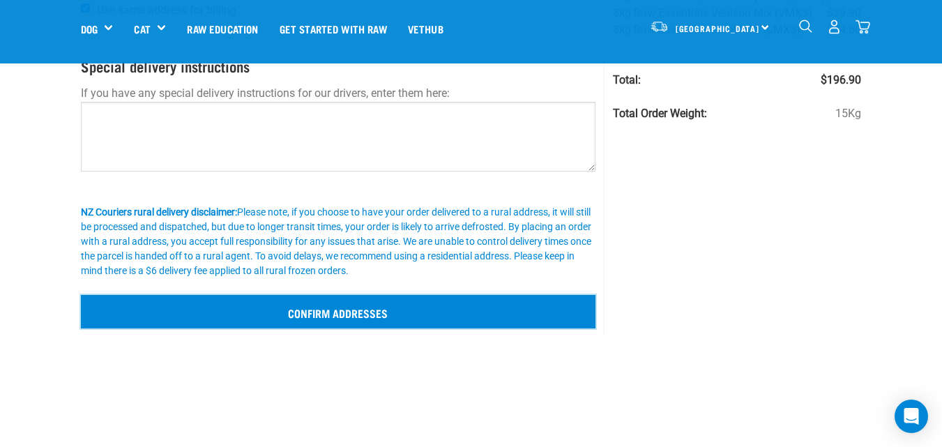
click at [321, 316] on input "Confirm addresses" at bounding box center [338, 311] width 515 height 33
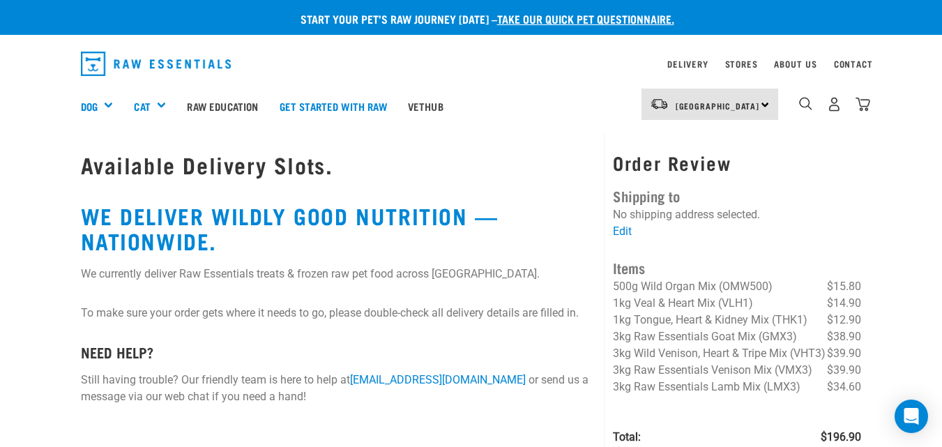
click at [767, 107] on div "[GEOGRAPHIC_DATA] [GEOGRAPHIC_DATA]" at bounding box center [709, 104] width 137 height 31
click at [689, 141] on link "[GEOGRAPHIC_DATA]" at bounding box center [708, 143] width 134 height 31
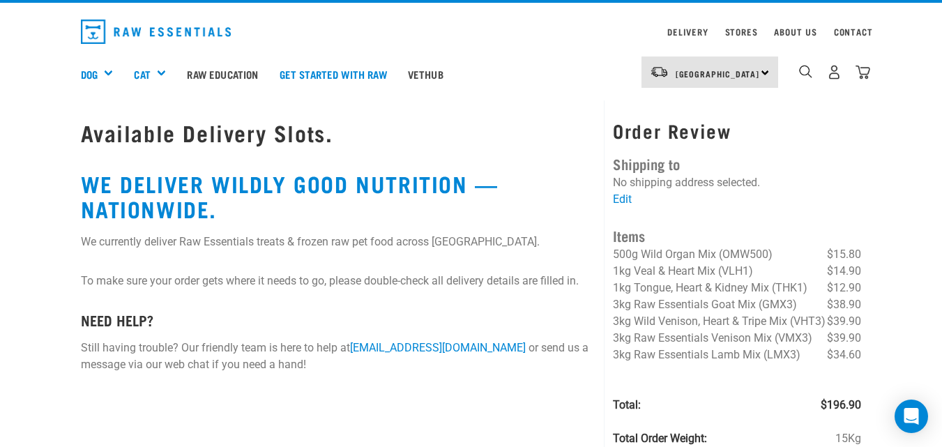
scroll to position [33, 0]
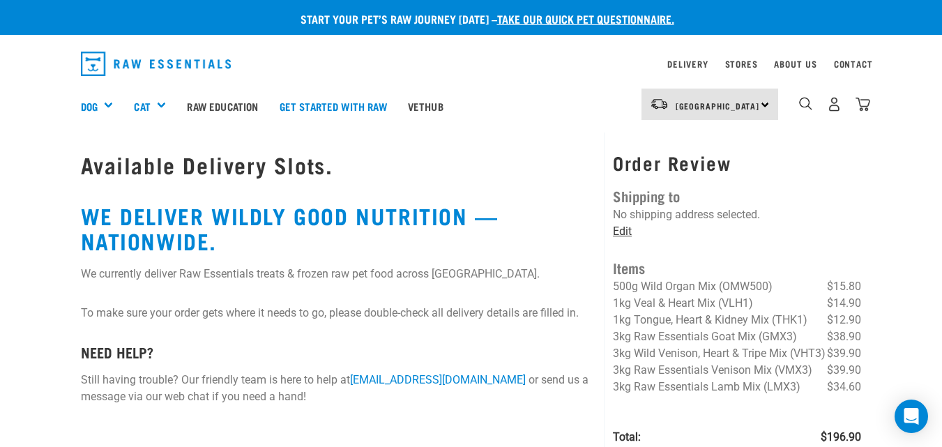
click at [624, 230] on link "Edit" at bounding box center [622, 230] width 19 height 13
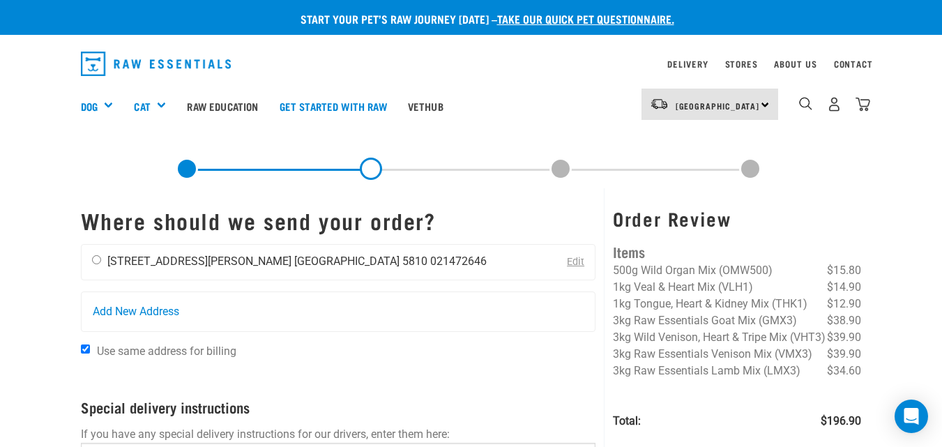
click at [97, 258] on input "radio" at bounding box center [96, 259] width 9 height 9
radio input "true"
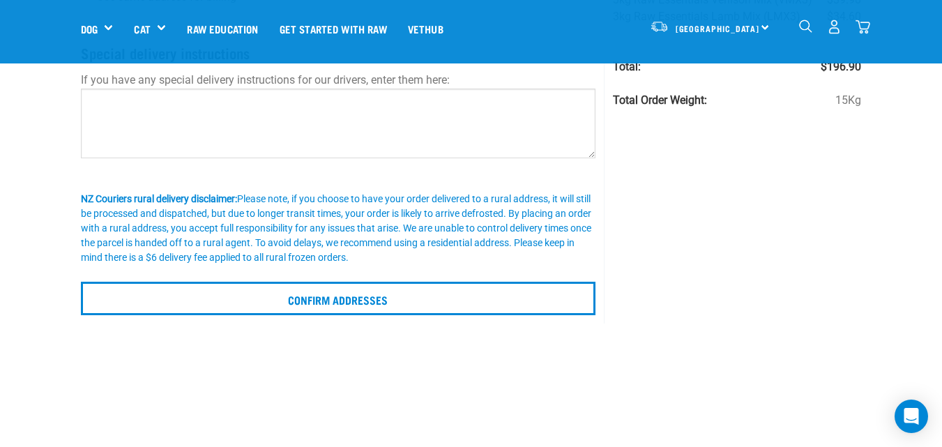
scroll to position [257, 0]
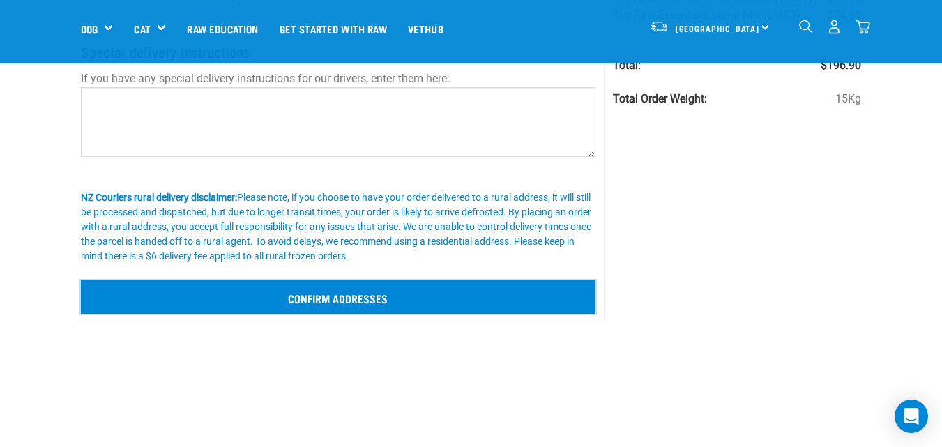
click at [395, 296] on input "Confirm addresses" at bounding box center [338, 296] width 515 height 33
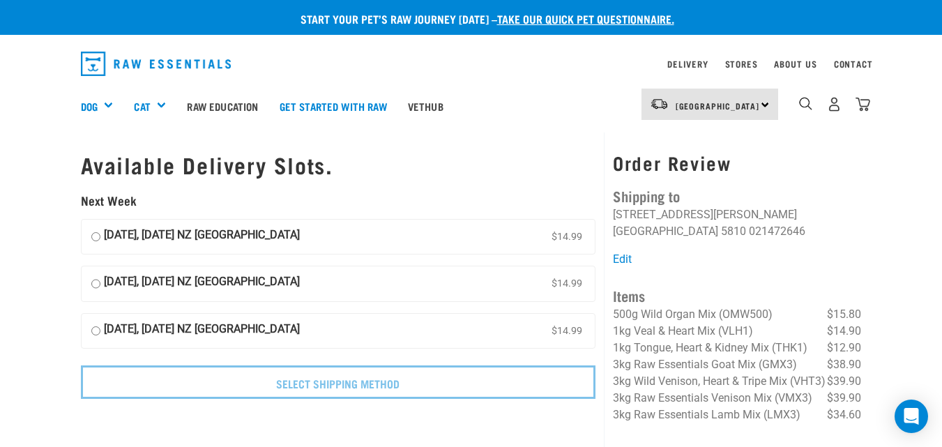
scroll to position [4, 0]
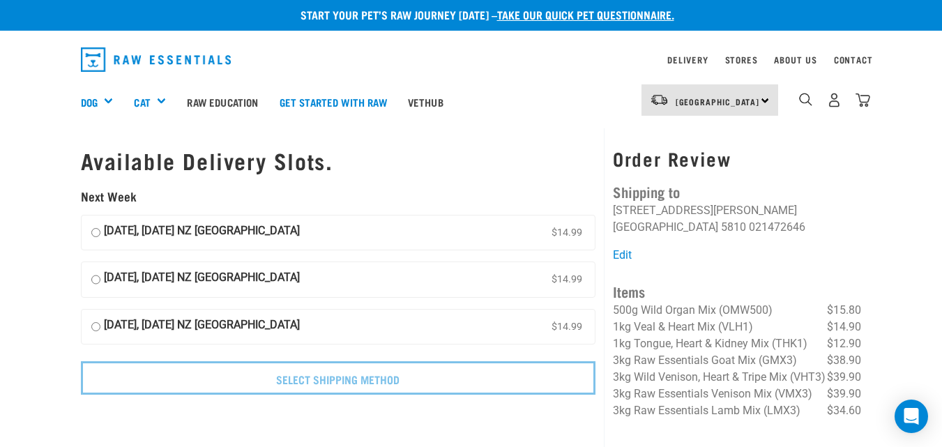
click at [98, 328] on input "17 October, Friday NZ Couriers North Island $14.99" at bounding box center [95, 326] width 9 height 21
radio input "true"
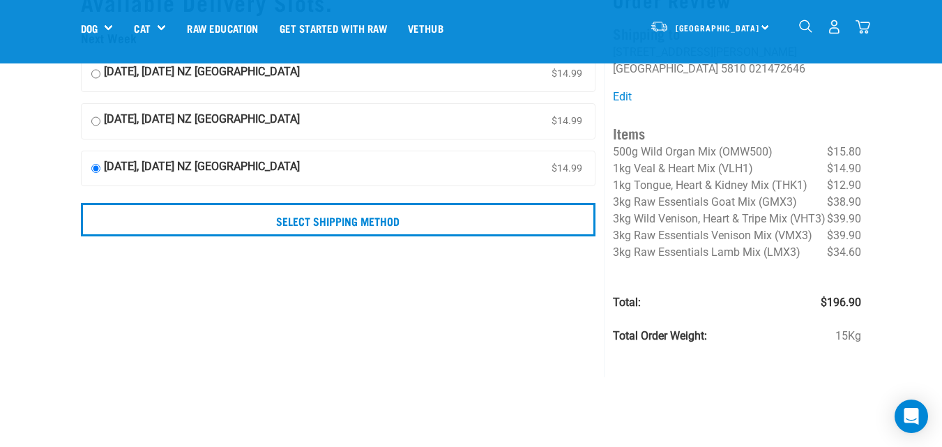
scroll to position [95, 0]
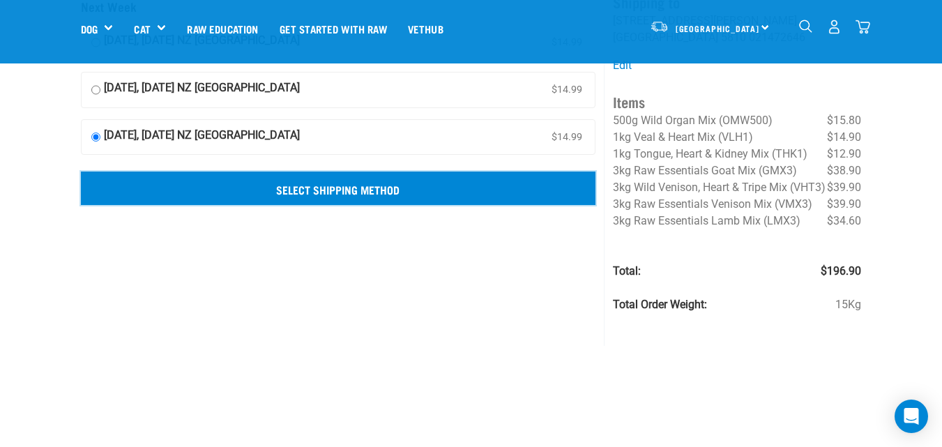
click at [392, 184] on input "Select Shipping Method" at bounding box center [338, 187] width 515 height 33
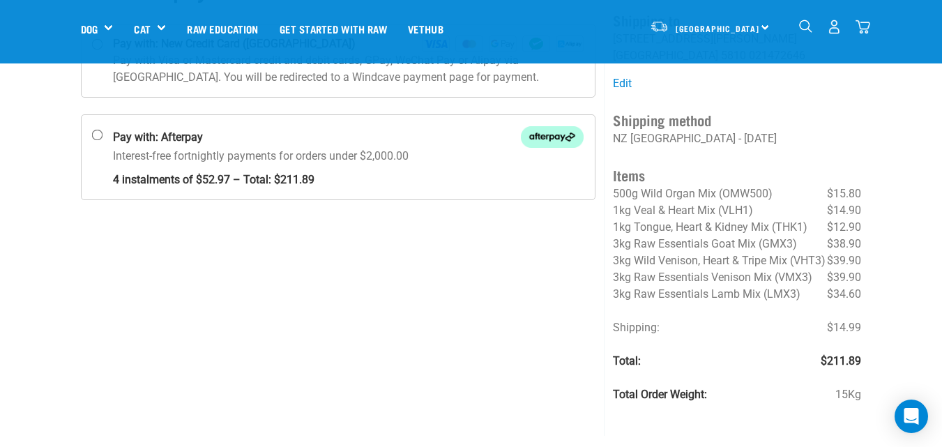
scroll to position [117, 0]
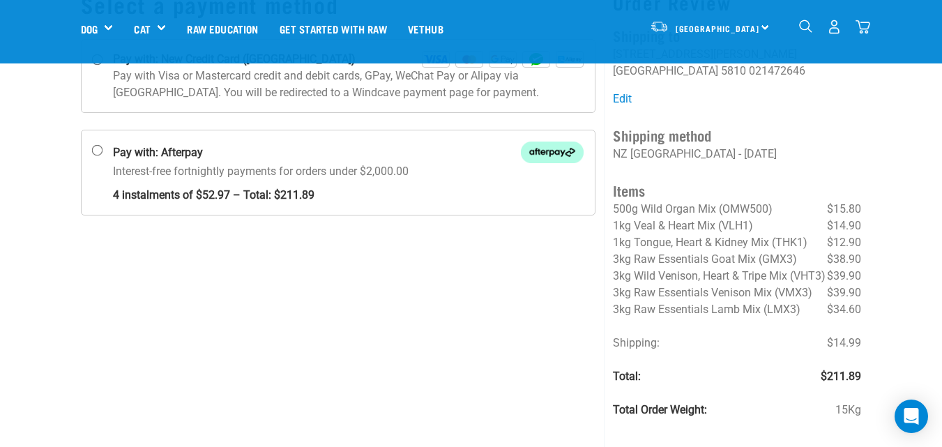
click at [830, 27] on img "dropdown navigation" at bounding box center [834, 27] width 15 height 15
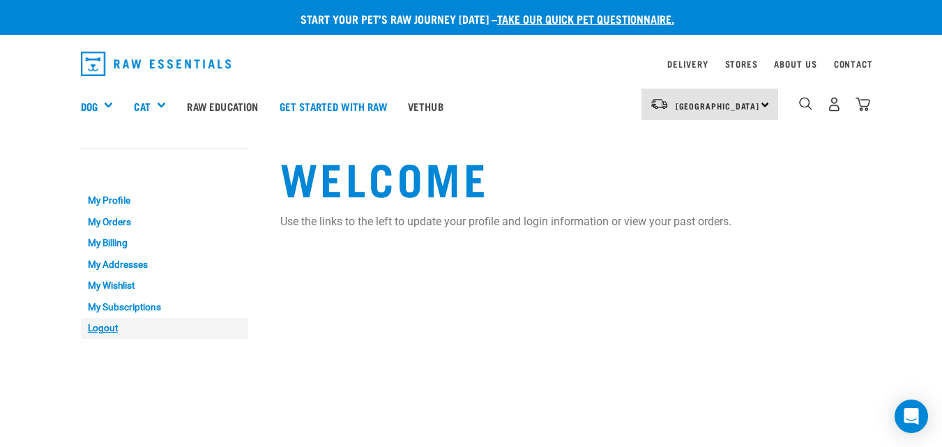
click at [102, 332] on link "Logout" at bounding box center [164, 329] width 167 height 22
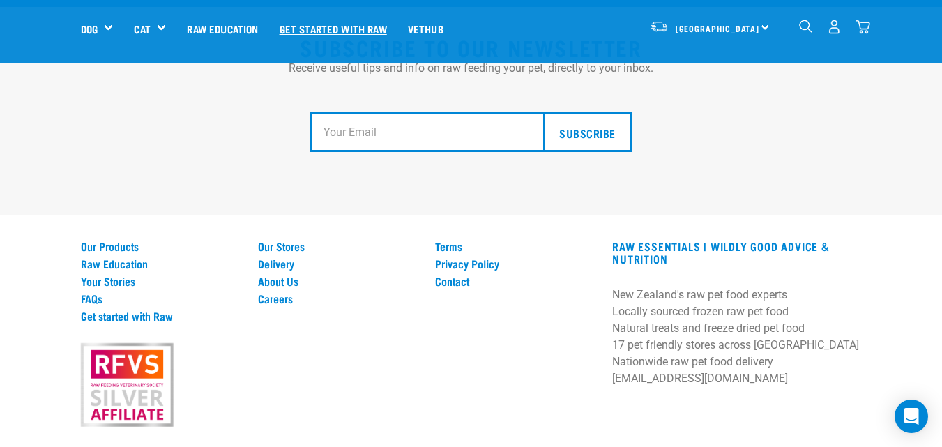
scroll to position [2616, 0]
